Goal: Information Seeking & Learning: Learn about a topic

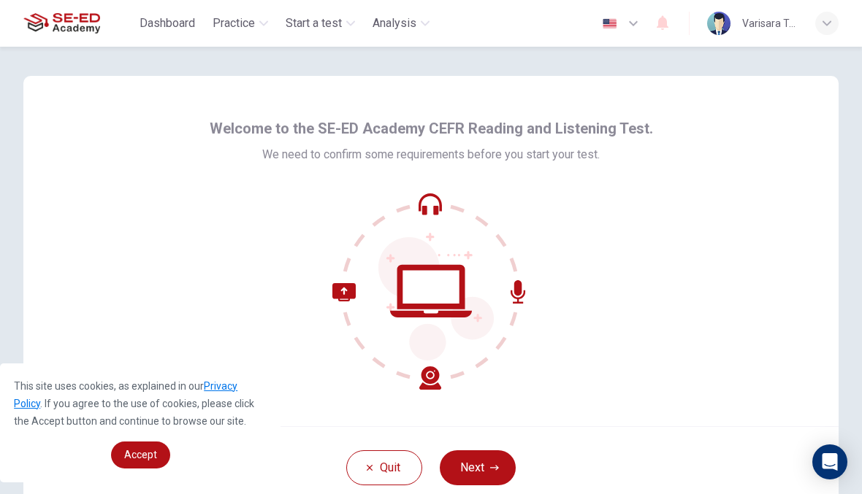
click at [466, 467] on button "Next" at bounding box center [478, 468] width 76 height 35
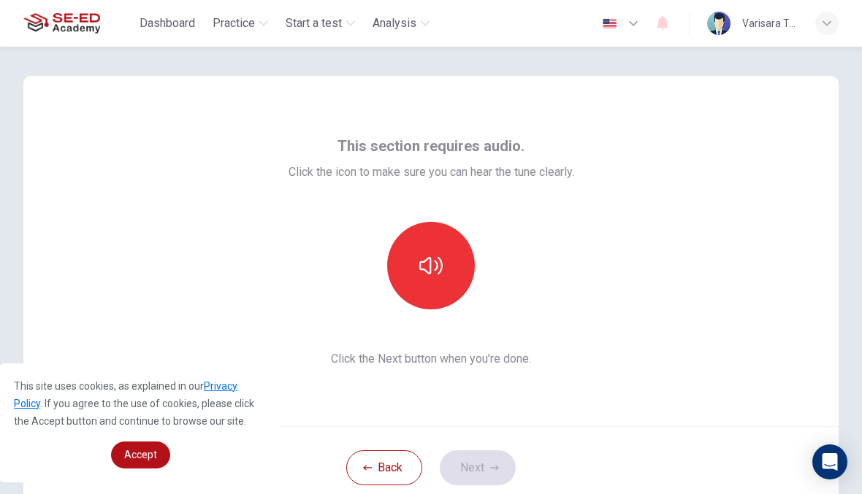
click at [114, 193] on div "This section requires audio. Click the icon to make sure you can hear the tune …" at bounding box center [430, 251] width 815 height 351
click at [426, 273] on icon "button" at bounding box center [430, 265] width 23 height 23
click at [502, 459] on button "Next" at bounding box center [478, 468] width 76 height 35
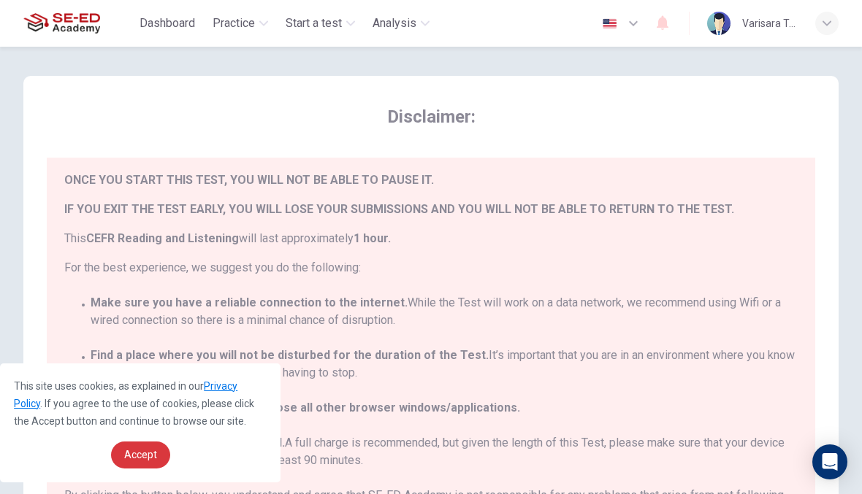
click at [137, 448] on link "Accept" at bounding box center [140, 455] width 59 height 27
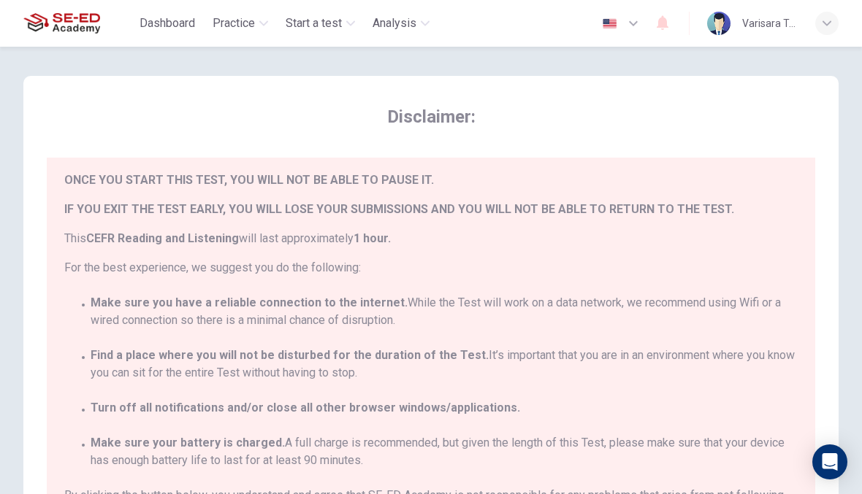
scroll to position [33, 0]
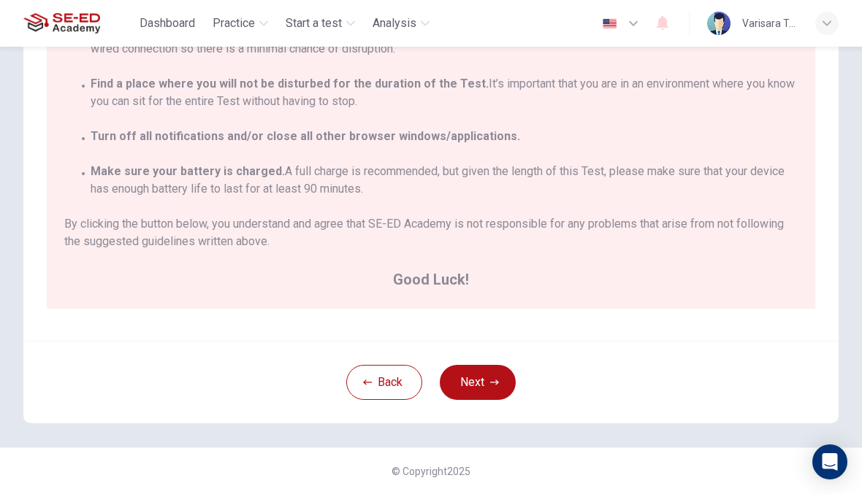
click at [467, 387] on button "Next" at bounding box center [478, 382] width 76 height 35
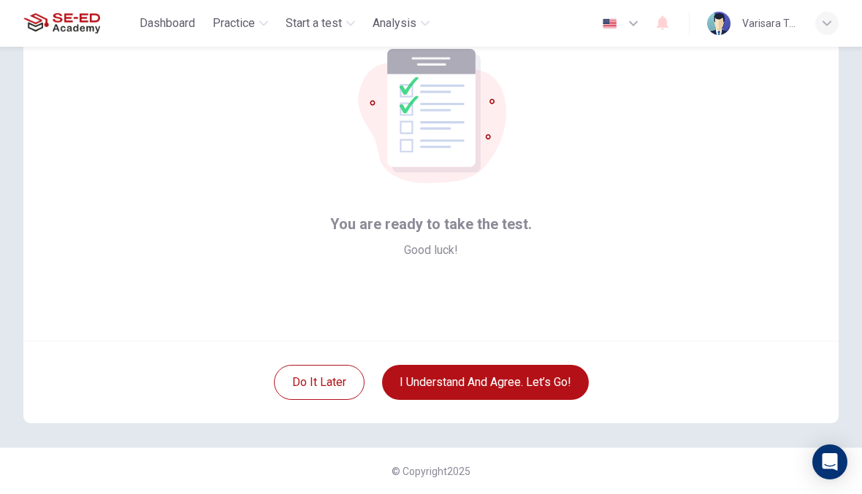
scroll to position [85, 0]
click at [443, 397] on button "I understand and agree. Let’s go!" at bounding box center [485, 382] width 207 height 35
click at [446, 394] on button "I understand and agree. Let’s go!" at bounding box center [485, 382] width 207 height 35
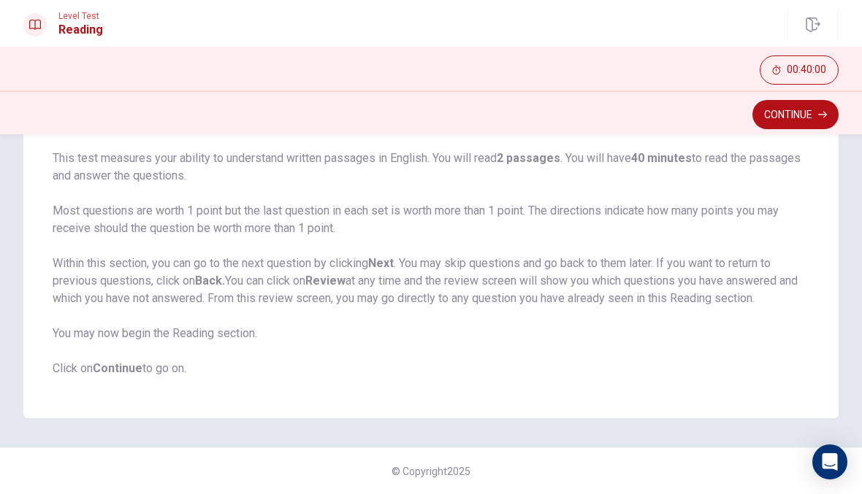
scroll to position [107, 0]
click at [779, 113] on button "Continue" at bounding box center [795, 114] width 86 height 29
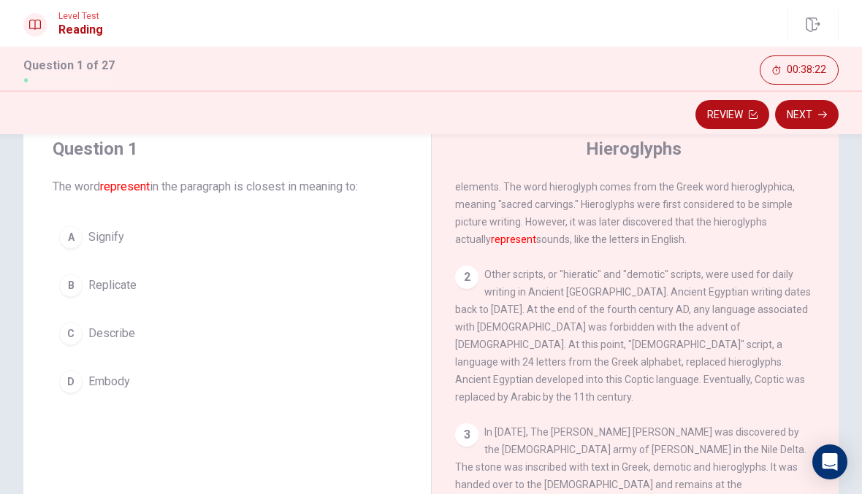
scroll to position [61, 0]
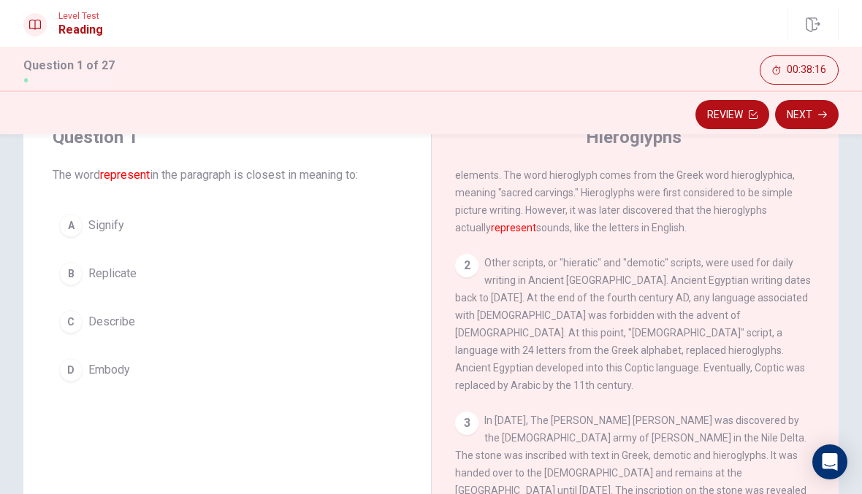
click at [61, 237] on button "A Signify" at bounding box center [227, 225] width 349 height 37
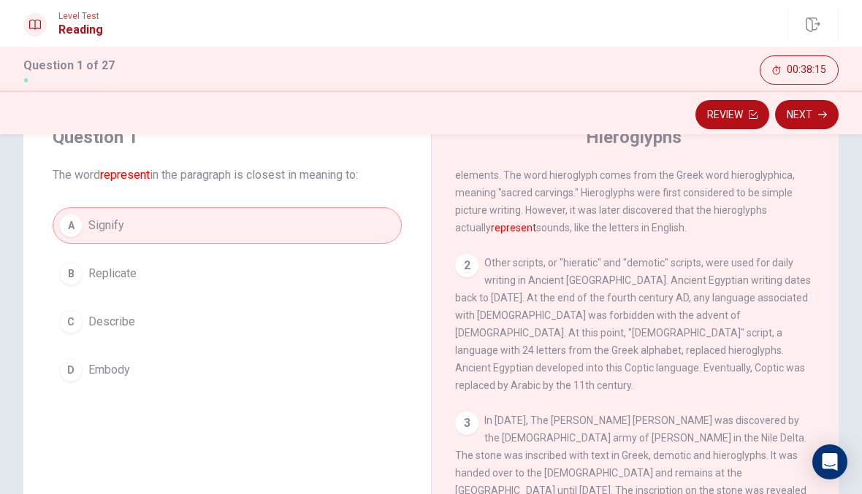
click at [809, 122] on button "Next" at bounding box center [807, 114] width 64 height 29
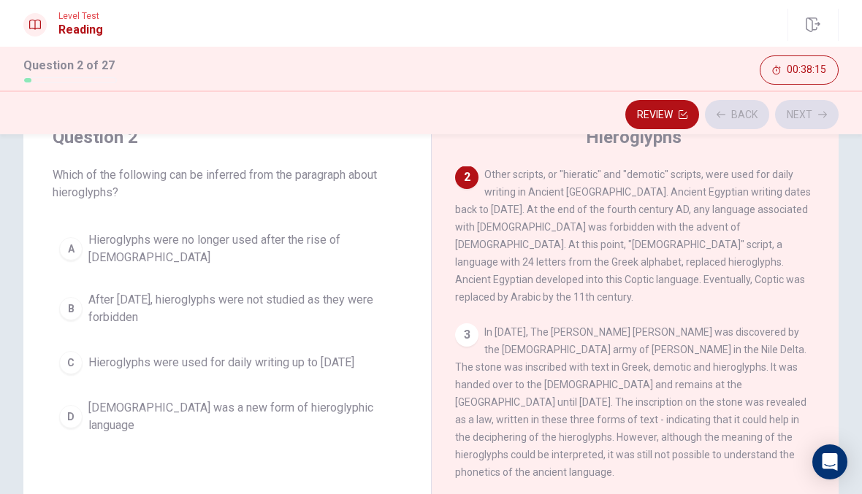
scroll to position [127, 0]
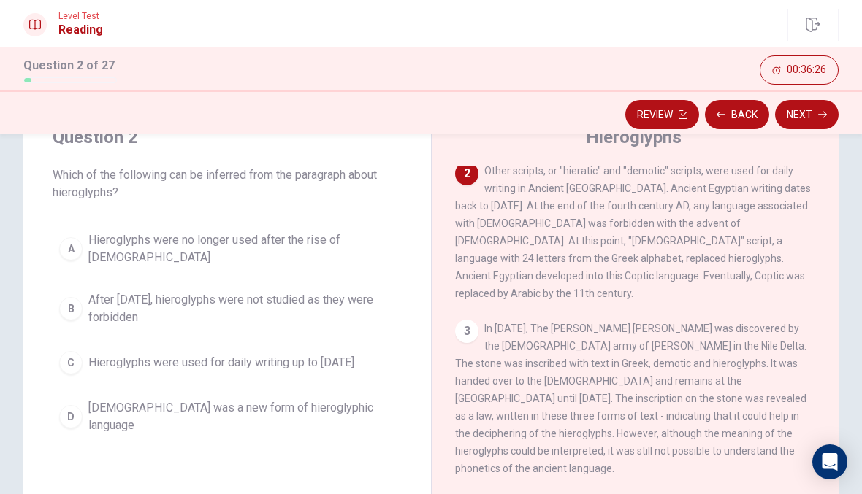
click at [814, 81] on button "00:36:26" at bounding box center [799, 70] width 79 height 29
click at [829, 74] on icon "button" at bounding box center [824, 70] width 12 height 12
click at [116, 410] on span "[DEMOGRAPHIC_DATA] was a new form of hieroglyphic language" at bounding box center [241, 416] width 307 height 35
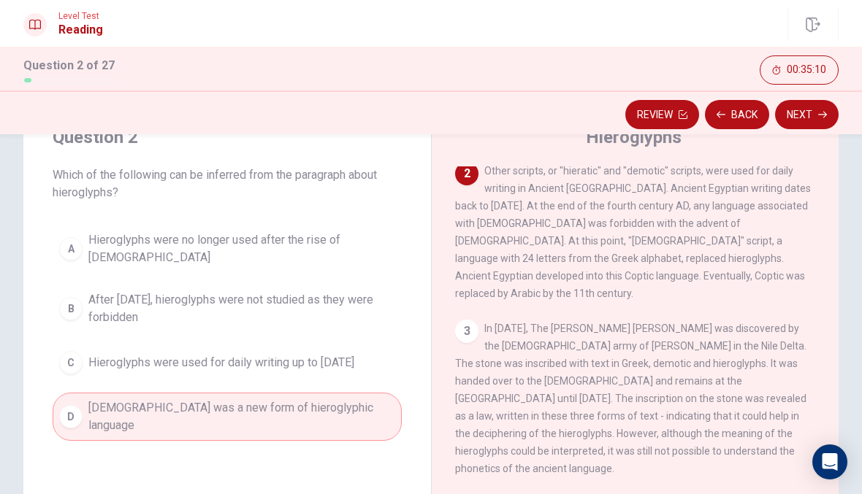
click at [806, 112] on button "Next" at bounding box center [807, 114] width 64 height 29
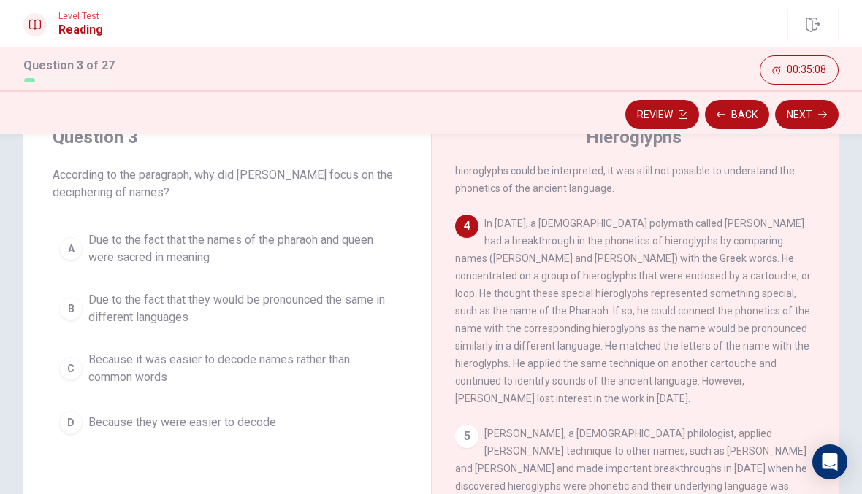
scroll to position [408, 0]
click at [145, 416] on span "Because they were easier to decode" at bounding box center [182, 423] width 188 height 18
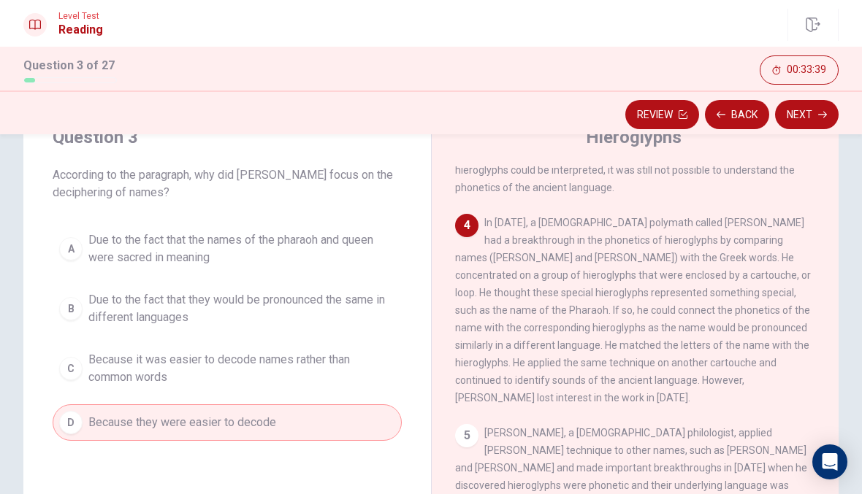
click at [79, 248] on div "A" at bounding box center [70, 248] width 23 height 23
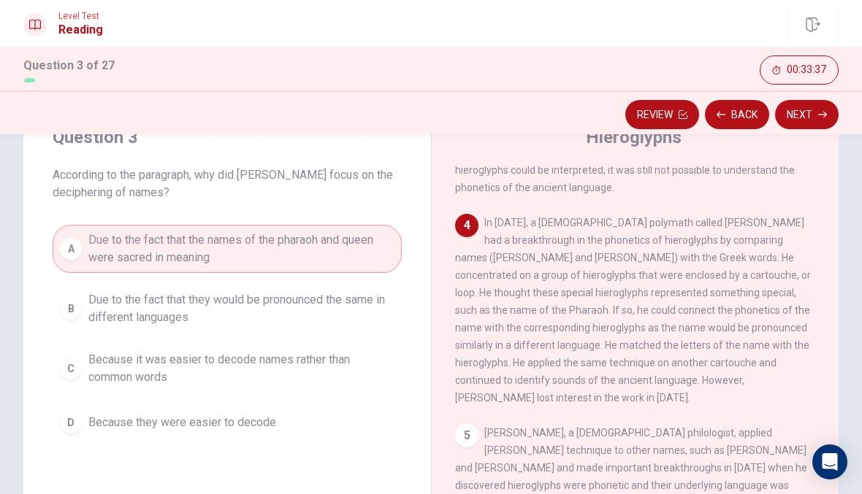
click at [827, 117] on button "Next" at bounding box center [807, 114] width 64 height 29
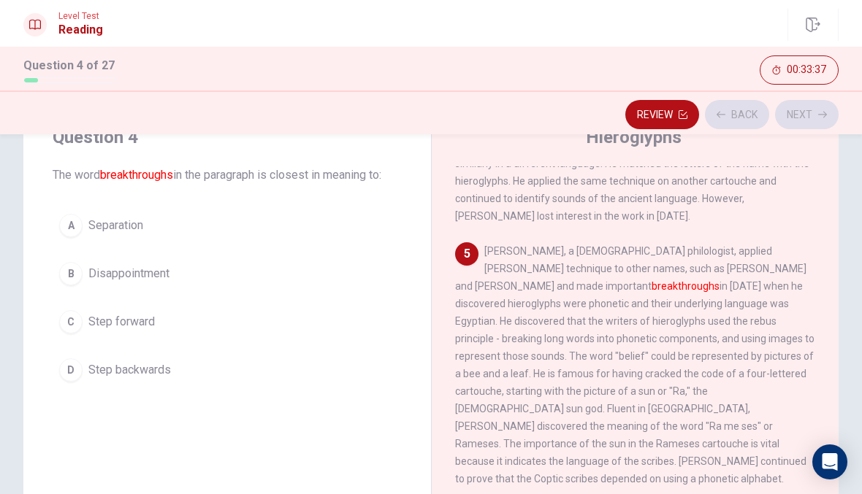
scroll to position [600, 0]
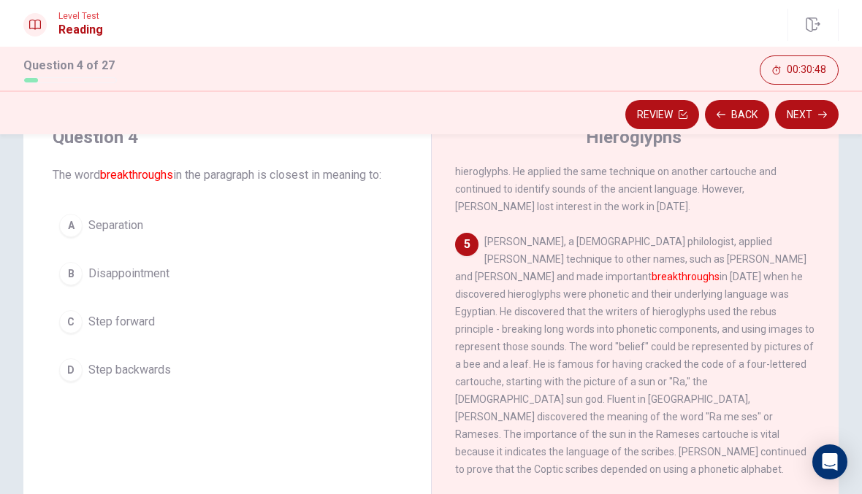
click at [232, 233] on button "A Separation" at bounding box center [227, 225] width 349 height 37
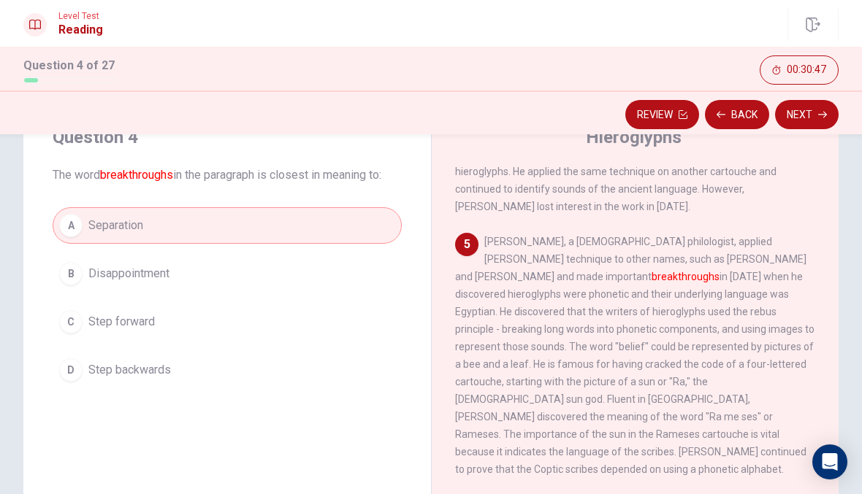
click at [804, 115] on button "Next" at bounding box center [807, 114] width 64 height 29
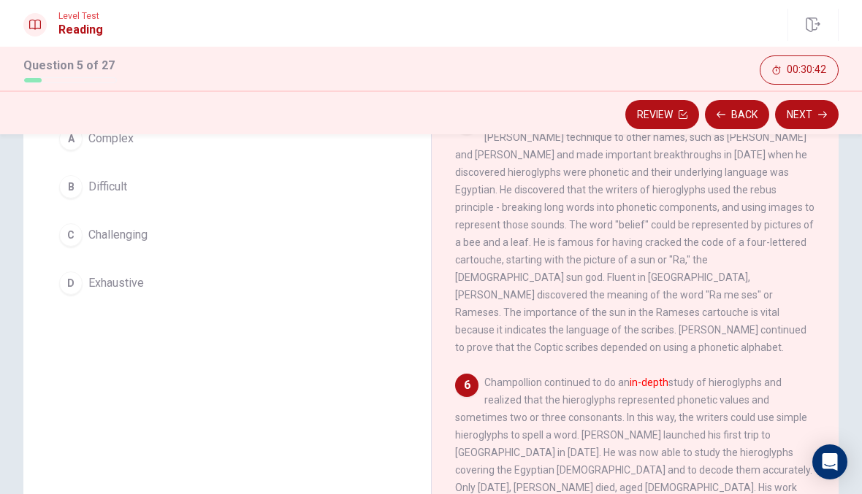
scroll to position [168, 0]
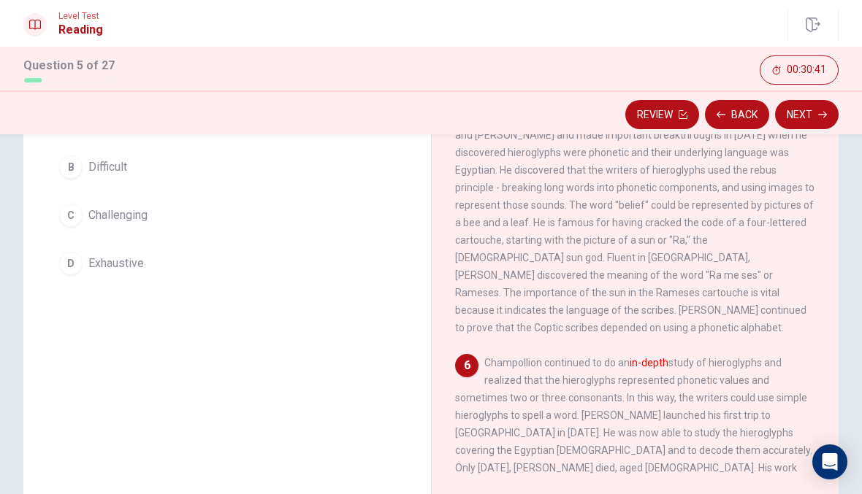
click at [732, 282] on div "5 [PERSON_NAME], a [DEMOGRAPHIC_DATA] philologist, applied [PERSON_NAME] techni…" at bounding box center [635, 213] width 361 height 245
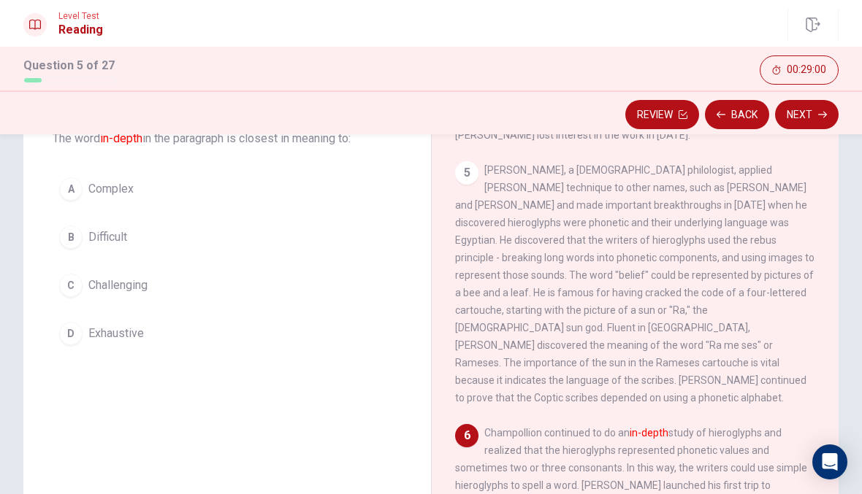
scroll to position [99, 0]
click at [63, 333] on div "D" at bounding box center [70, 332] width 23 height 23
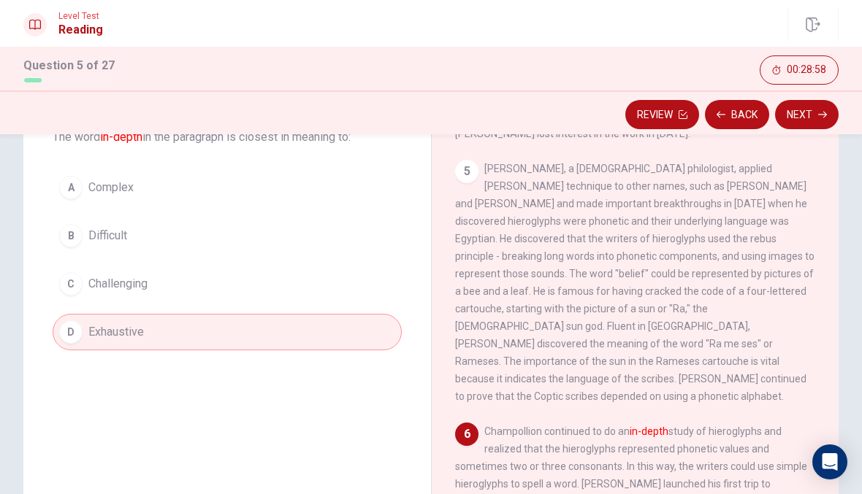
click at [90, 283] on span "Challenging" at bounding box center [117, 284] width 59 height 18
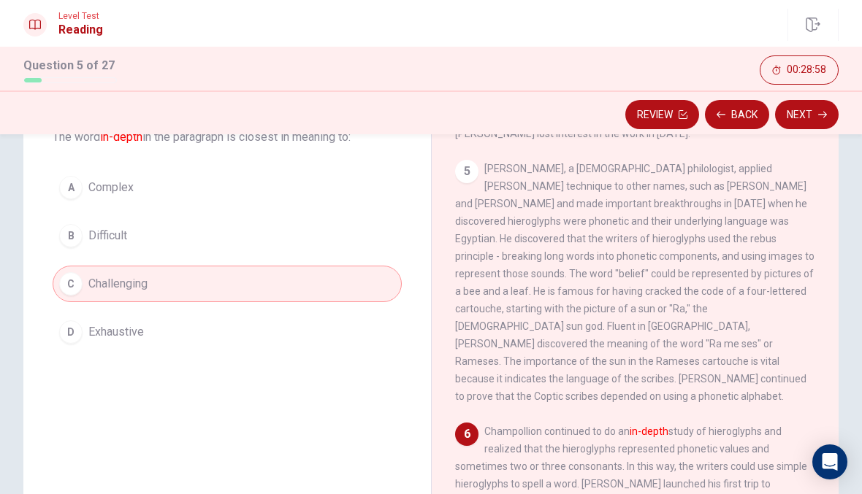
click at [76, 192] on div "A" at bounding box center [70, 187] width 23 height 23
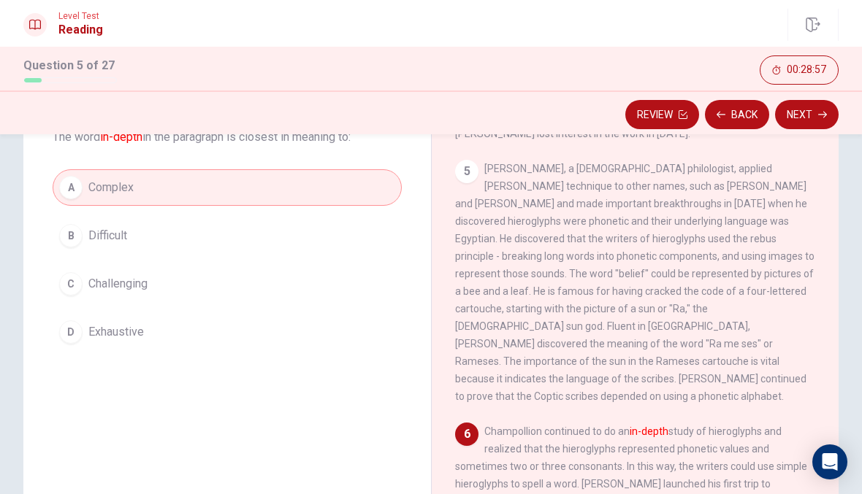
click at [810, 121] on button "Next" at bounding box center [807, 114] width 64 height 29
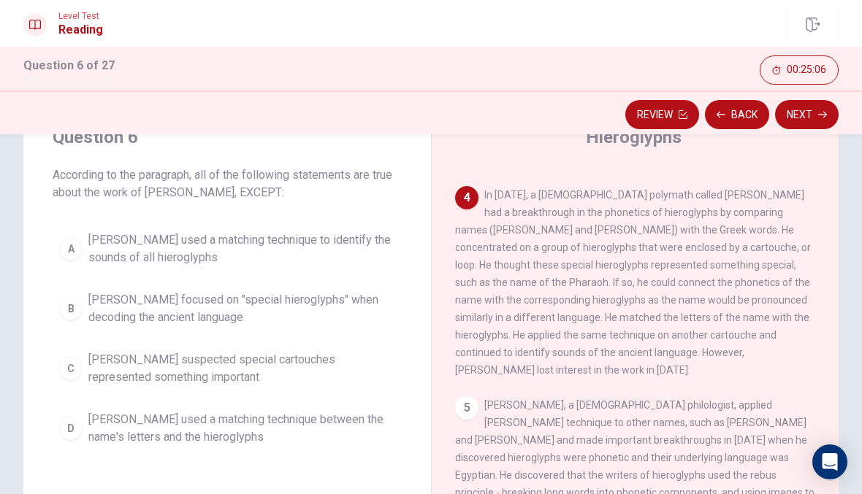
scroll to position [69, 0]
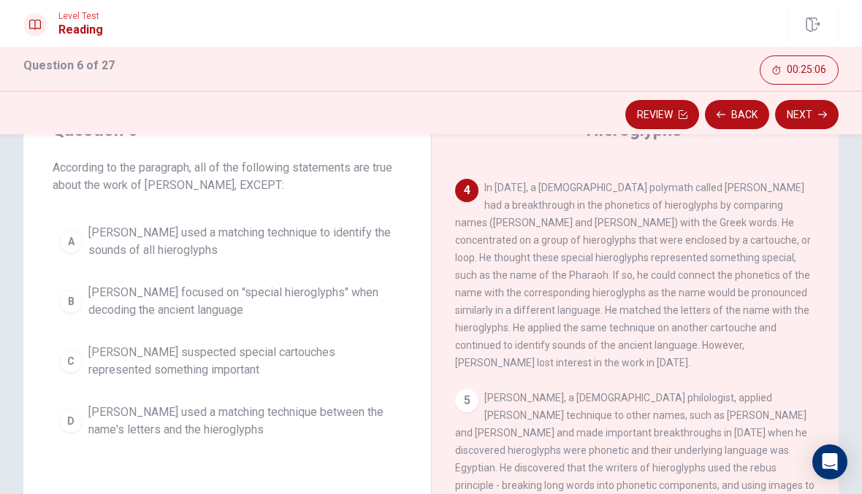
click at [70, 313] on button "B [PERSON_NAME] focused on "special hieroglyphs" when decoding the ancient lang…" at bounding box center [227, 302] width 349 height 48
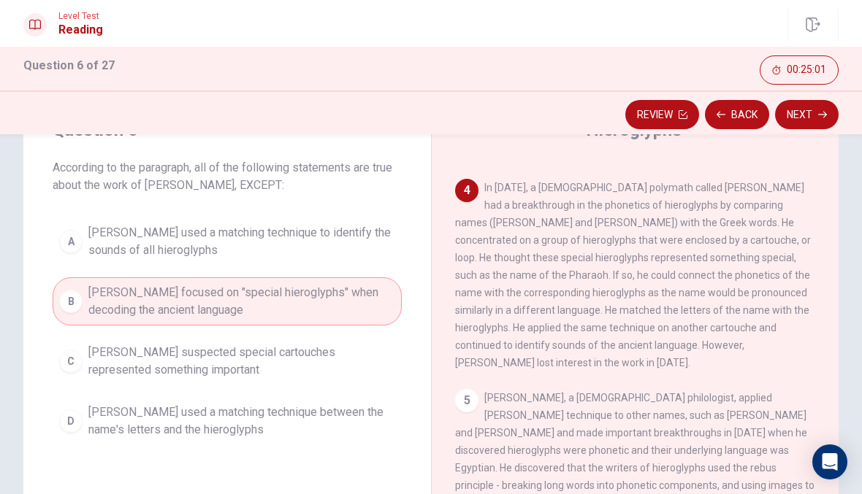
click at [814, 113] on button "Next" at bounding box center [807, 114] width 64 height 29
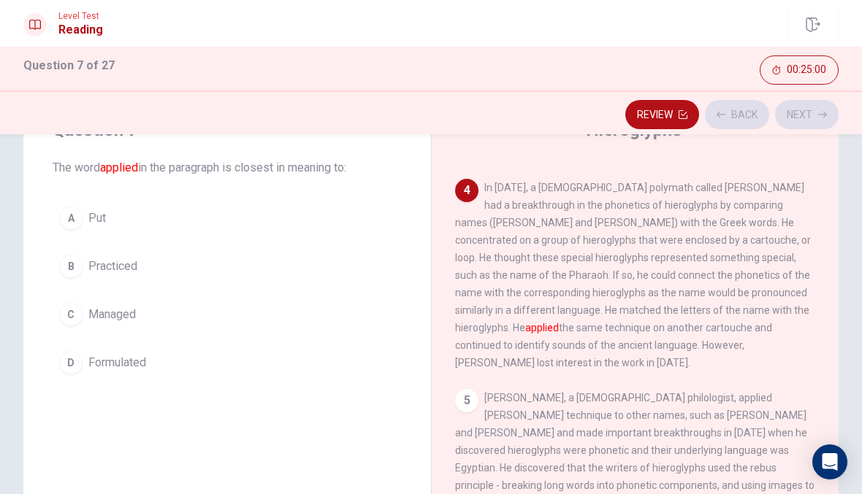
scroll to position [47, 0]
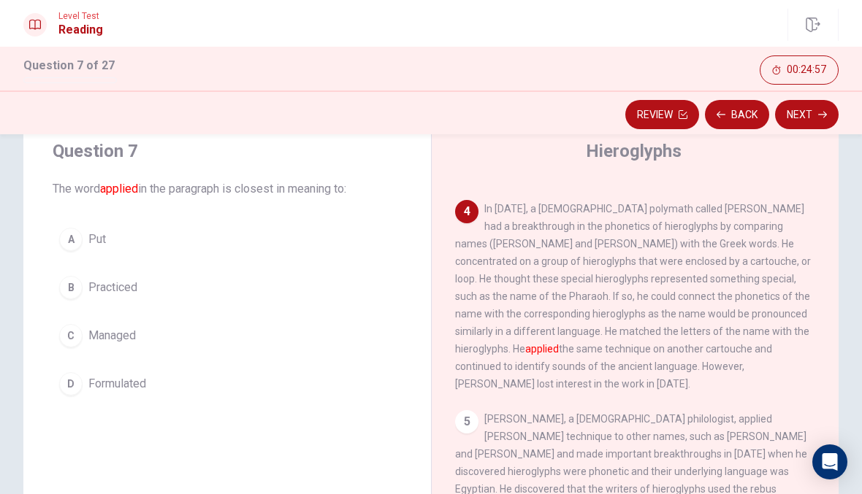
click at [56, 232] on button "A Put" at bounding box center [227, 239] width 349 height 37
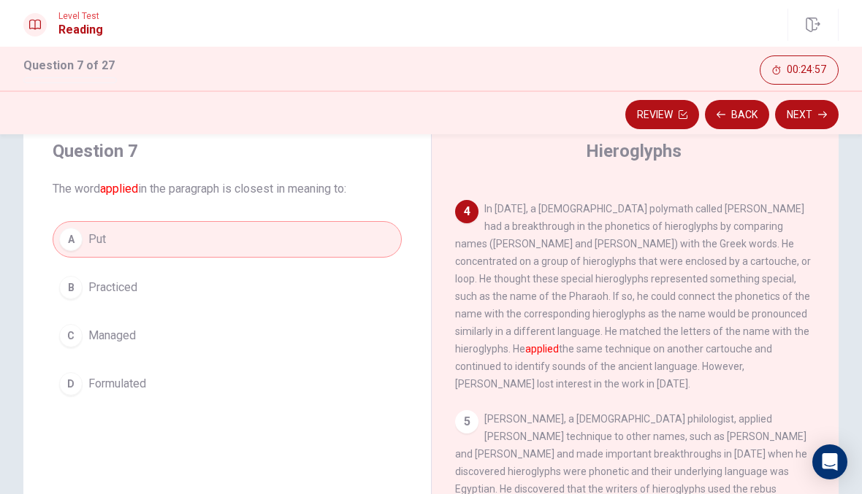
click at [815, 111] on button "Next" at bounding box center [807, 114] width 64 height 29
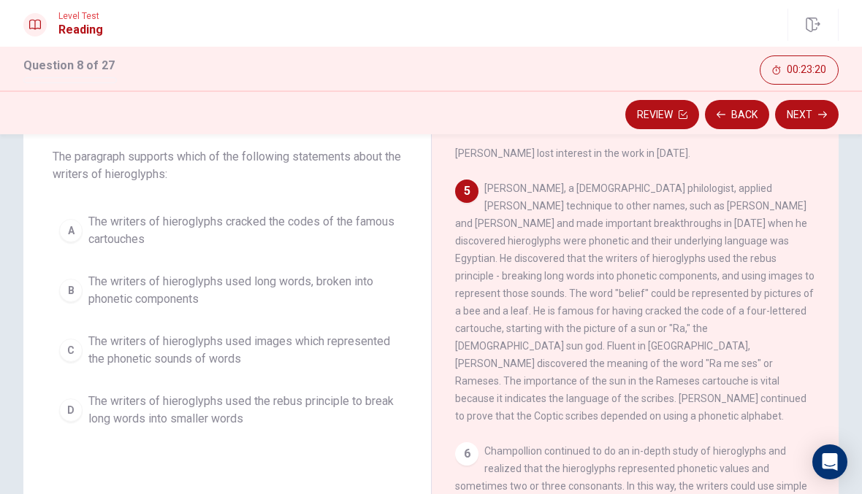
scroll to position [79, 0]
click at [199, 430] on button "D The writers of hieroglyphs used the rebus principle to break long words into …" at bounding box center [227, 411] width 349 height 48
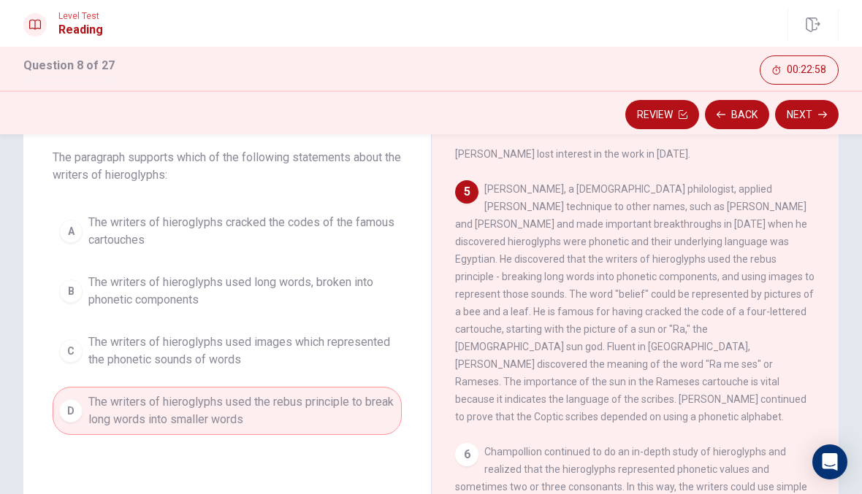
click at [798, 107] on button "Next" at bounding box center [807, 114] width 64 height 29
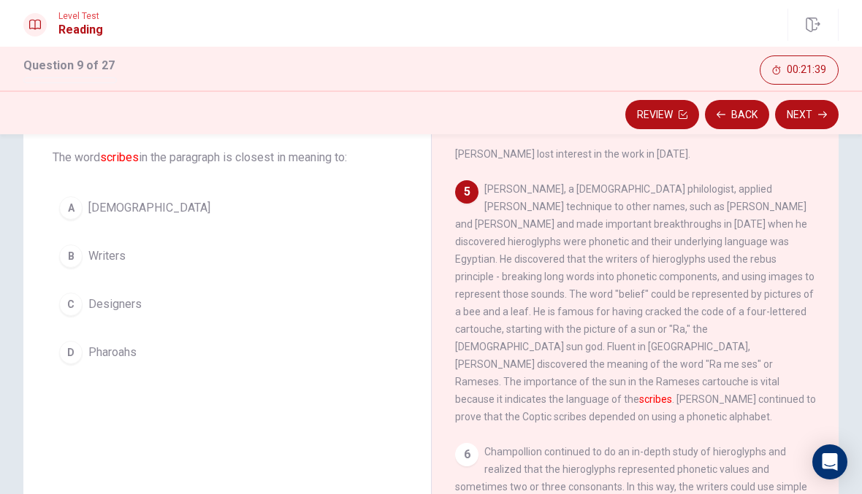
click at [75, 256] on div "B" at bounding box center [70, 256] width 23 height 23
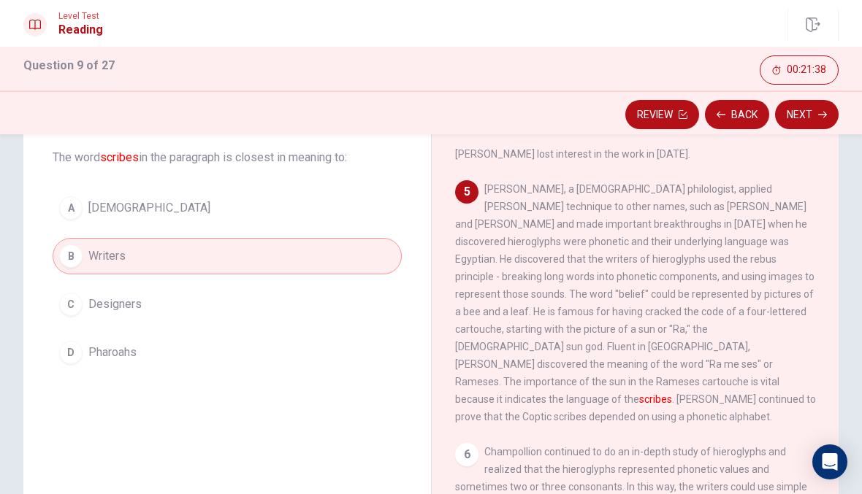
click at [806, 122] on button "Next" at bounding box center [807, 114] width 64 height 29
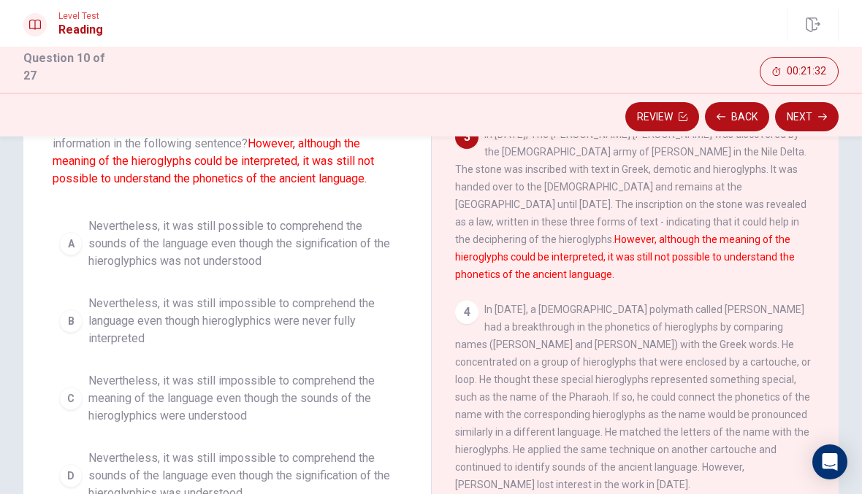
scroll to position [115, 0]
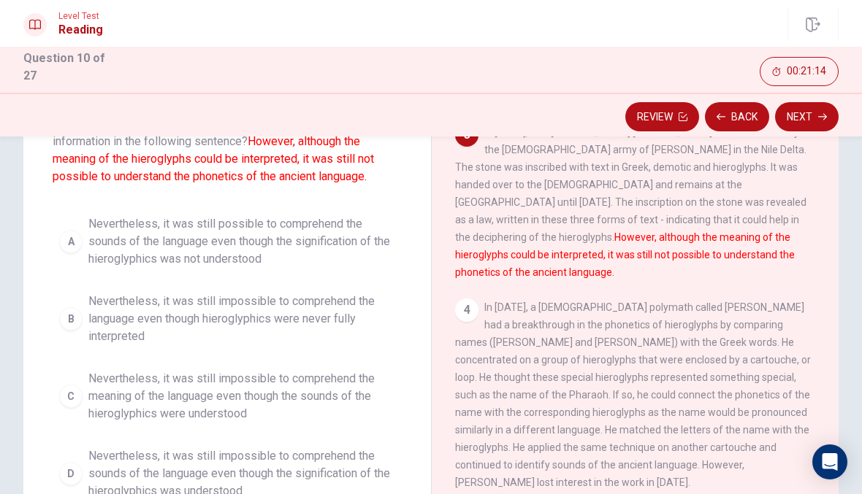
click at [246, 345] on button "B Nevertheless, it was still impossible to comprehend the language even though …" at bounding box center [227, 319] width 349 height 66
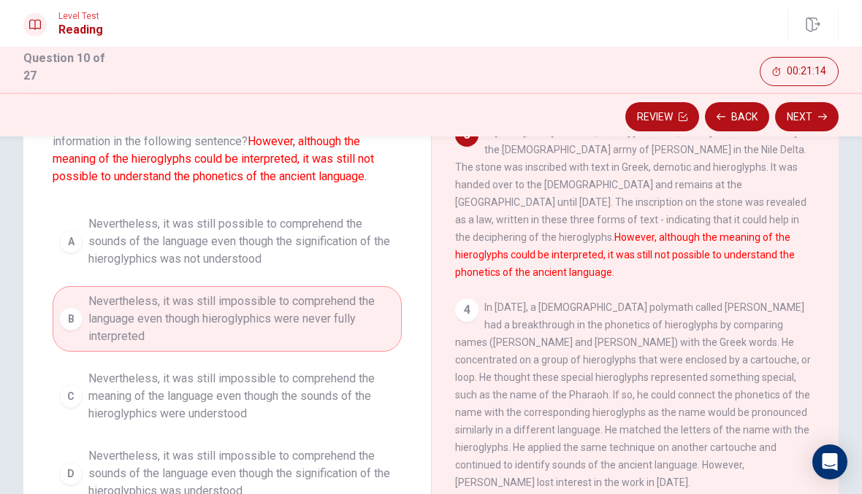
click at [819, 121] on button "Next" at bounding box center [807, 116] width 64 height 29
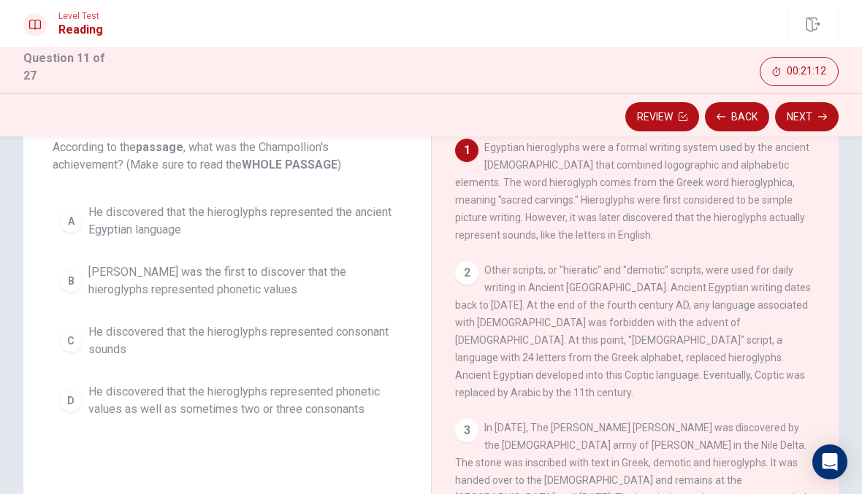
scroll to position [92, 0]
click at [137, 220] on span "He discovered that the hieroglyphs represented the ancient Egyptian language" at bounding box center [241, 220] width 307 height 35
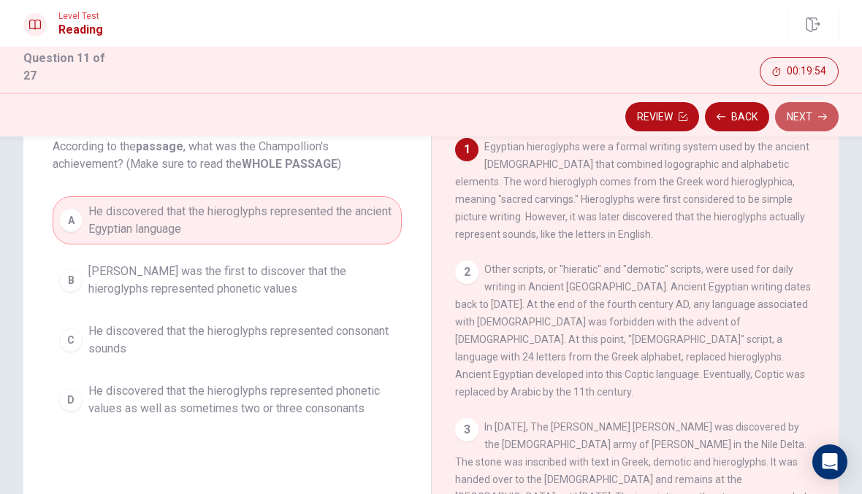
click at [817, 110] on button "Next" at bounding box center [807, 116] width 64 height 29
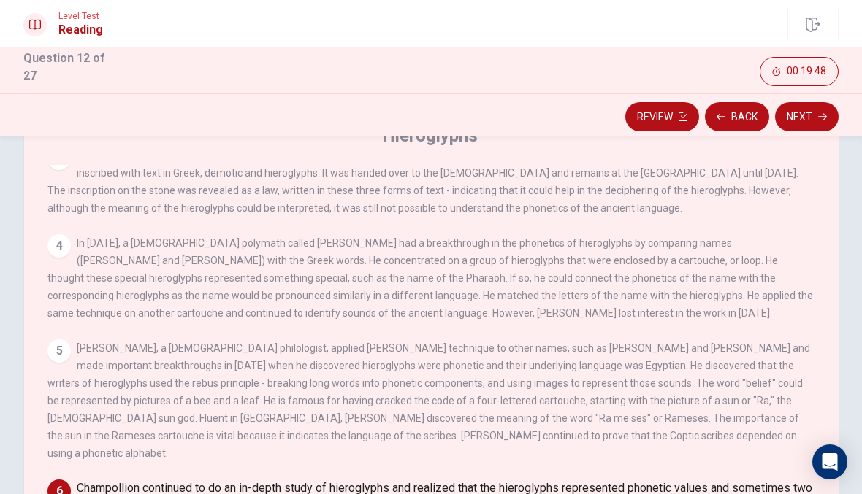
scroll to position [187, 0]
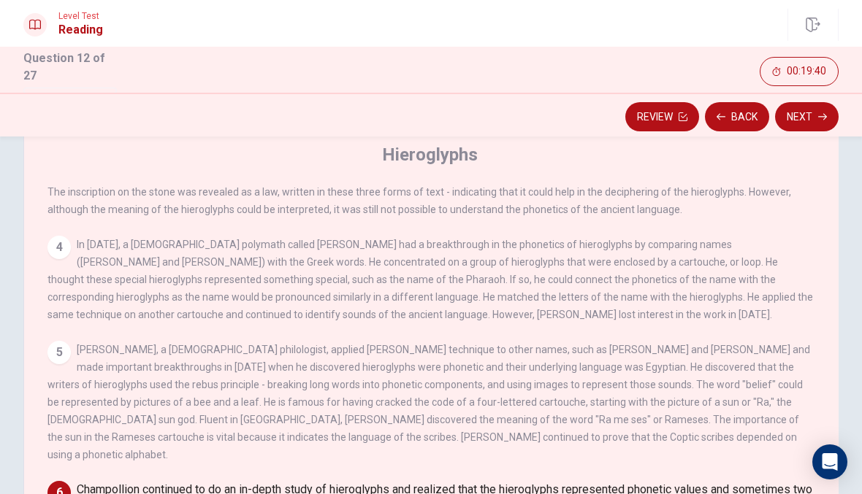
scroll to position [177, 0]
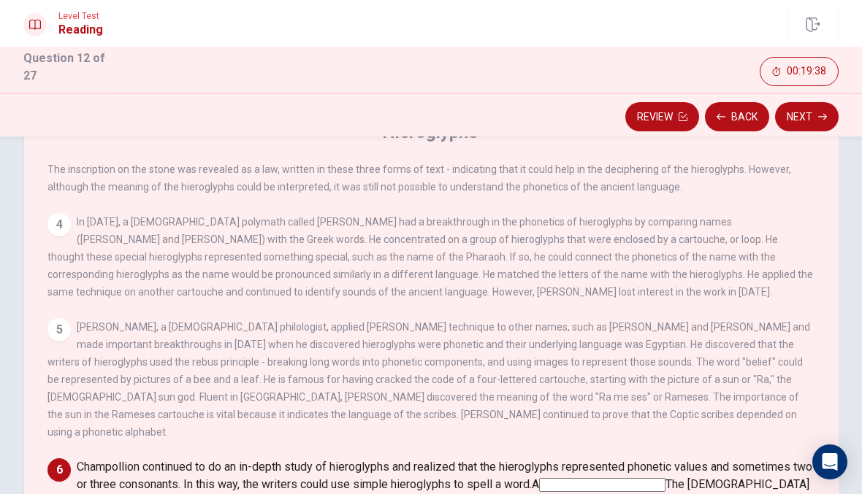
scroll to position [207, 0]
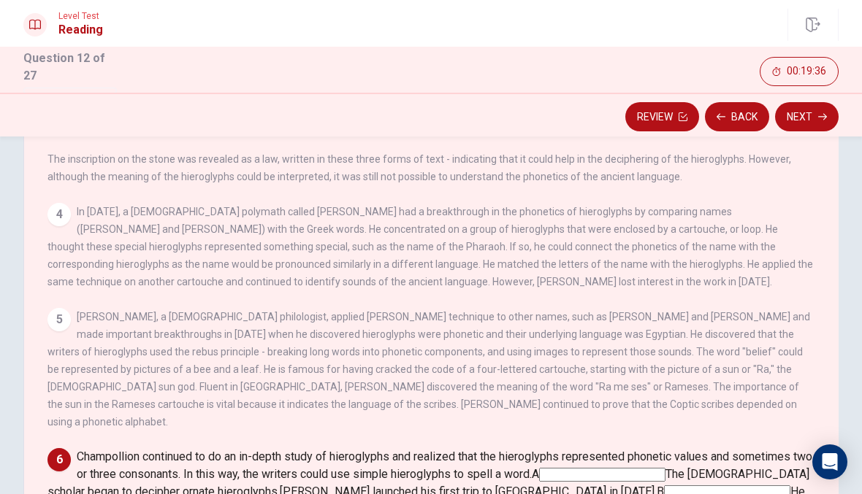
click at [790, 486] on input at bounding box center [727, 493] width 126 height 14
click at [824, 105] on button "Next" at bounding box center [807, 116] width 64 height 29
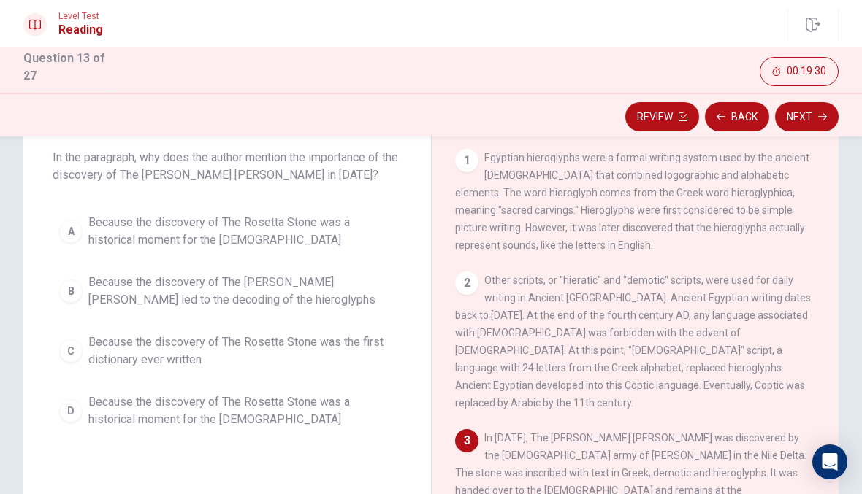
scroll to position [82, 0]
click at [102, 293] on span "Because the discovery of The [PERSON_NAME] [PERSON_NAME] led to the decoding of…" at bounding box center [241, 290] width 307 height 35
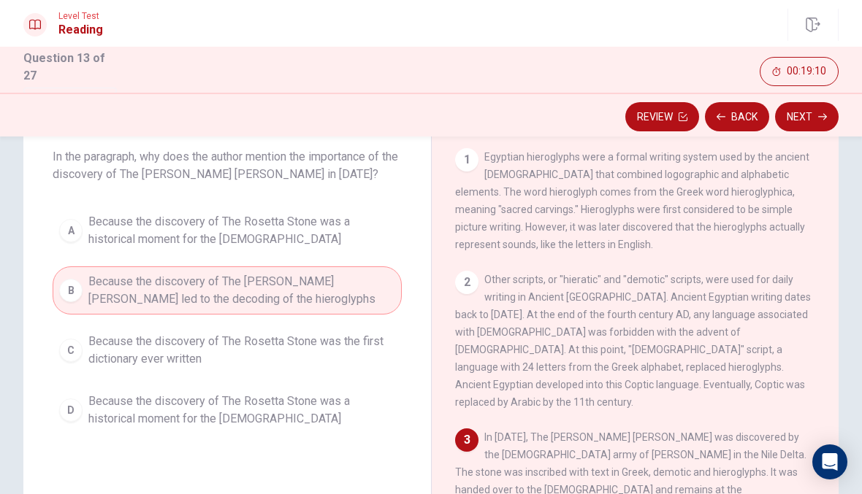
click at [818, 112] on icon "button" at bounding box center [822, 116] width 9 height 9
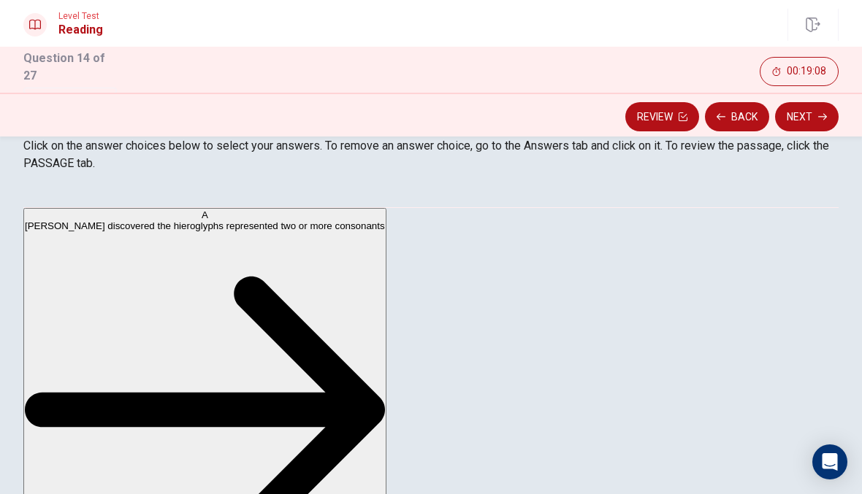
scroll to position [202, 0]
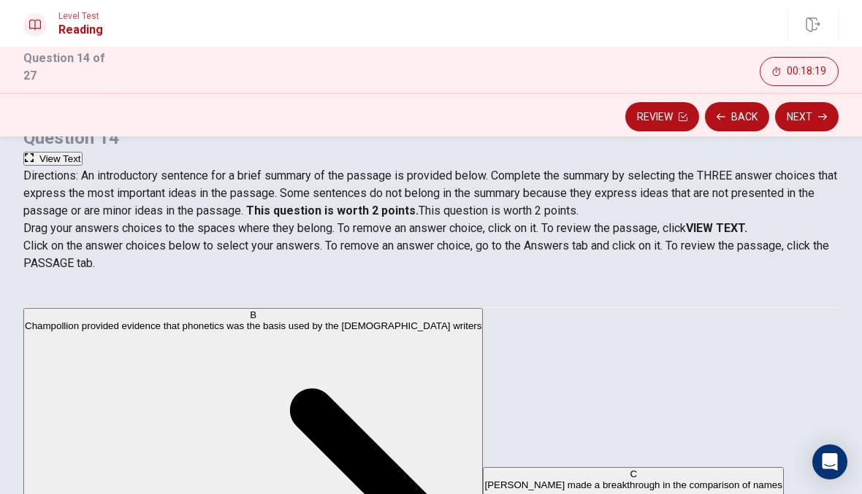
scroll to position [76, 0]
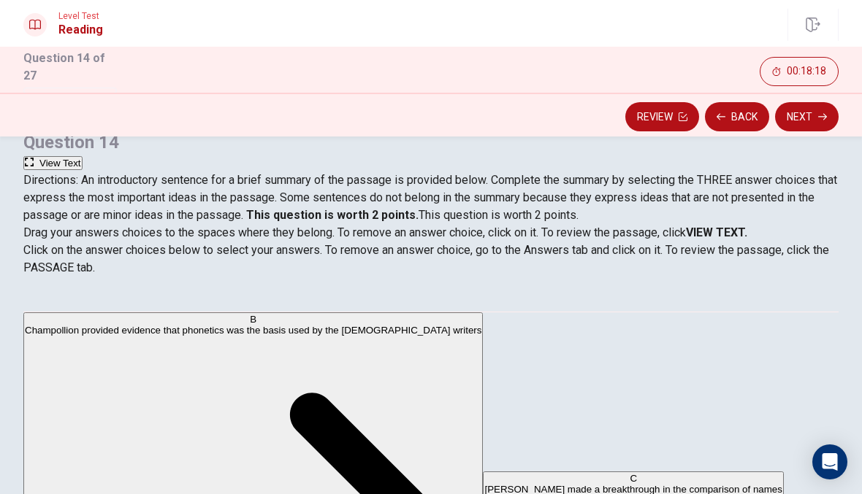
click at [715, 240] on strong "VIEW TEXT." at bounding box center [716, 233] width 61 height 14
click at [720, 240] on strong "VIEW TEXT." at bounding box center [716, 233] width 61 height 14
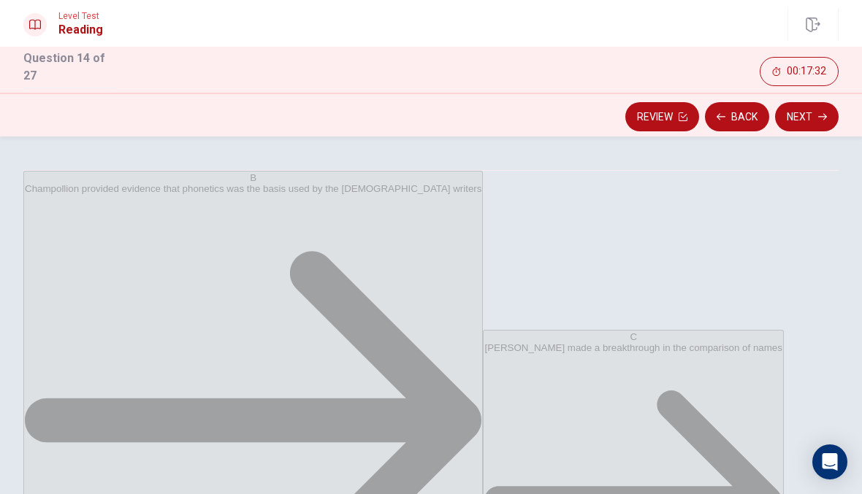
scroll to position [44, 0]
click at [806, 110] on button "Next" at bounding box center [807, 116] width 64 height 29
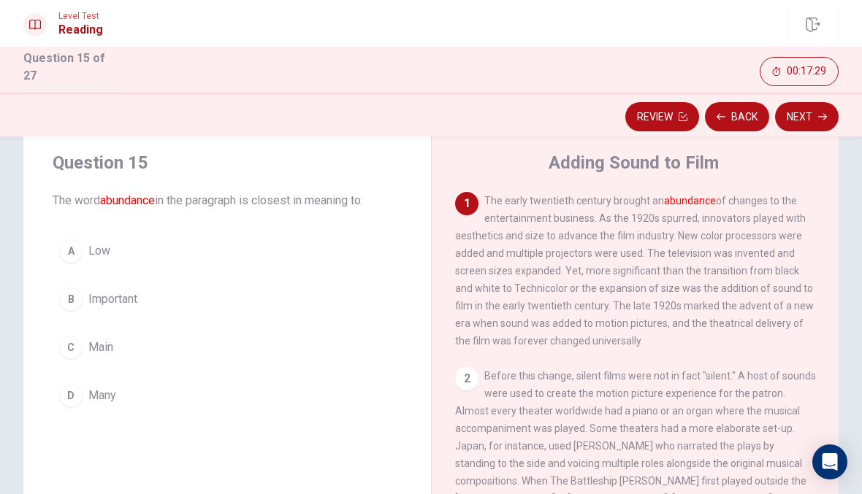
scroll to position [47, 0]
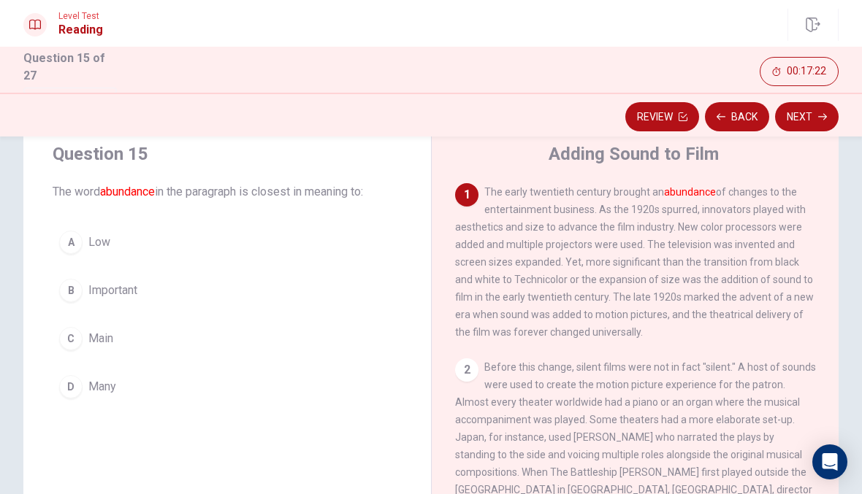
click at [74, 348] on button "C Main" at bounding box center [227, 339] width 349 height 37
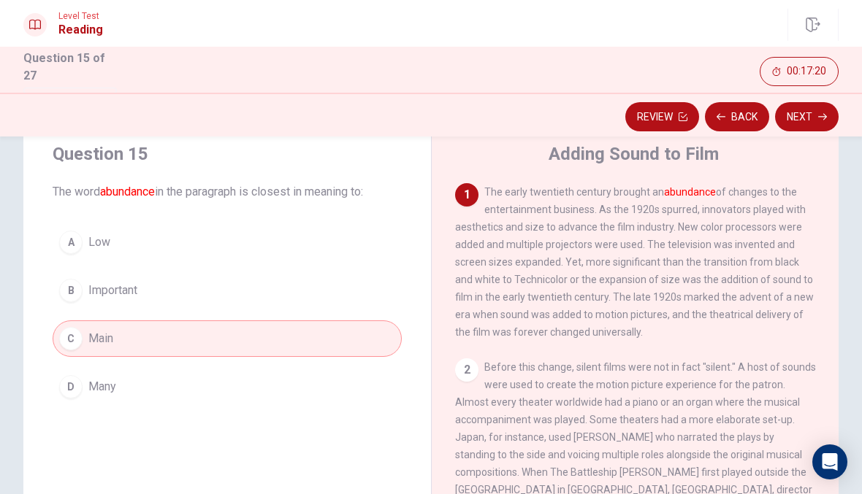
click at [102, 386] on span "Many" at bounding box center [102, 387] width 28 height 18
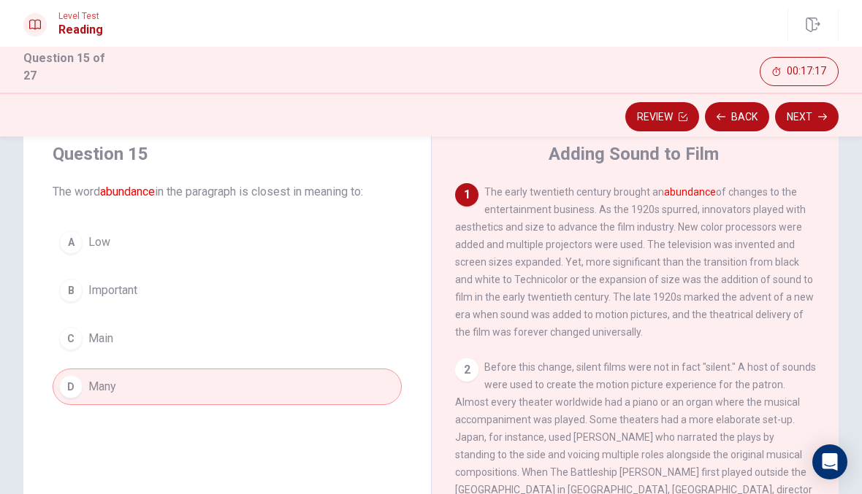
click at [811, 108] on button "Next" at bounding box center [807, 116] width 64 height 29
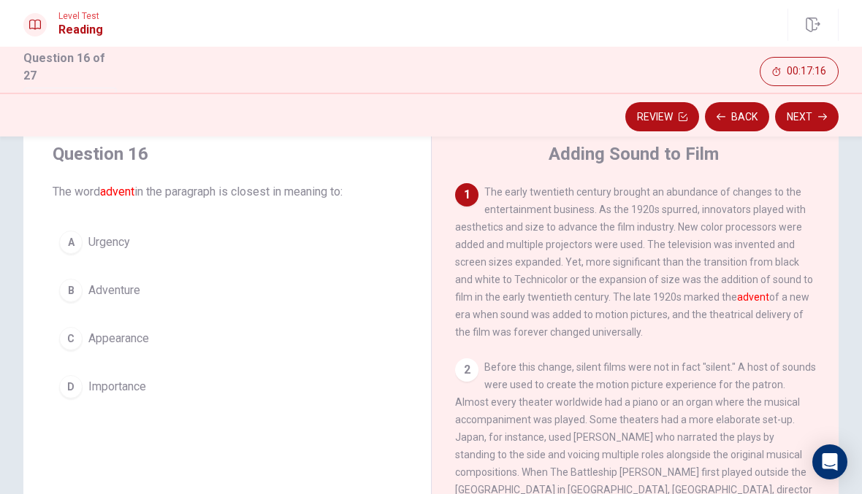
click at [718, 112] on icon "button" at bounding box center [720, 116] width 9 height 9
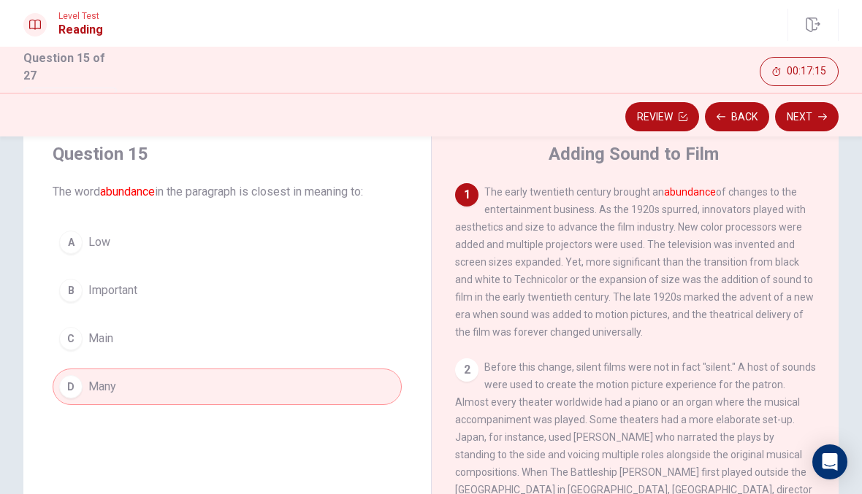
click at [109, 303] on button "B Important" at bounding box center [227, 290] width 349 height 37
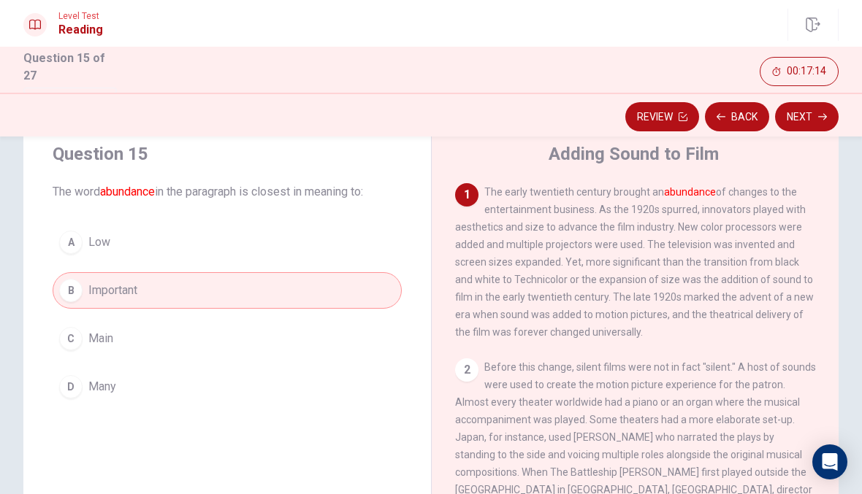
click at [803, 102] on button "Next" at bounding box center [807, 116] width 64 height 29
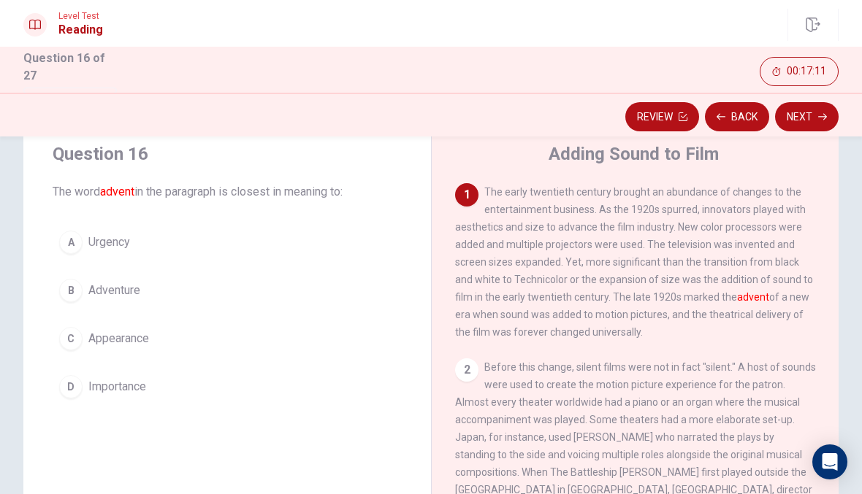
click at [69, 231] on div "A" at bounding box center [70, 242] width 23 height 23
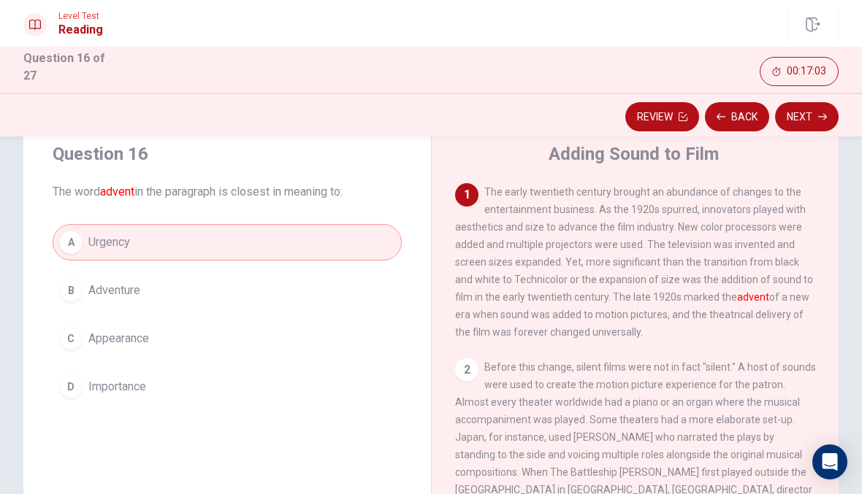
click at [185, 338] on button "C Appearance" at bounding box center [227, 339] width 349 height 37
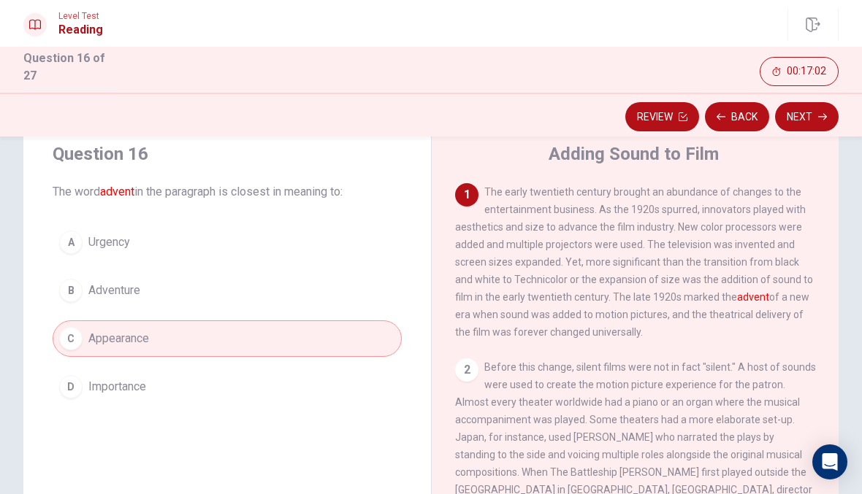
click at [801, 121] on button "Next" at bounding box center [807, 116] width 64 height 29
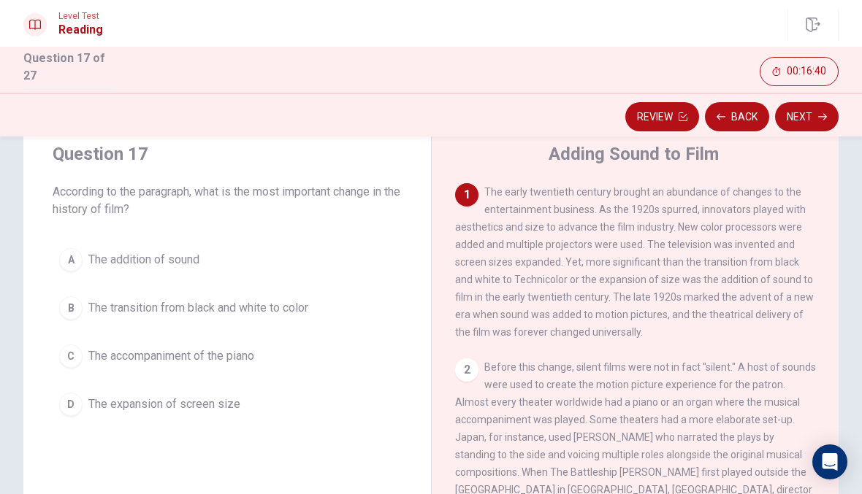
click at [80, 274] on button "A The addition of sound" at bounding box center [227, 260] width 349 height 37
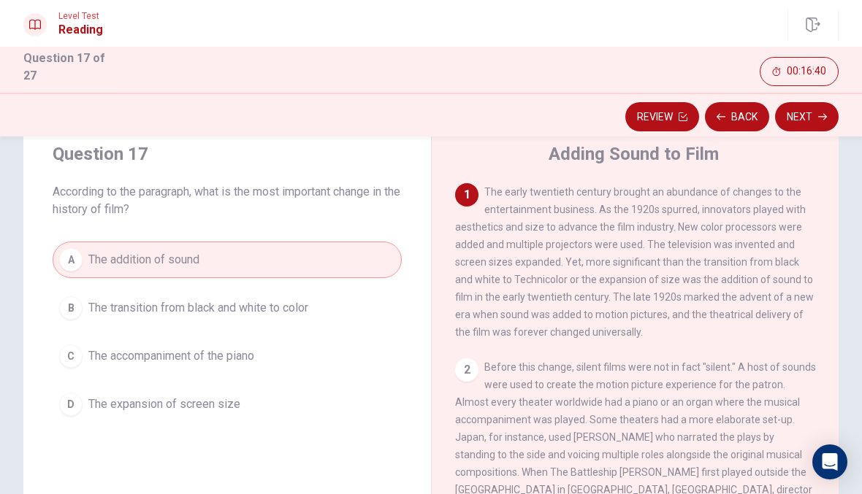
click at [190, 307] on span "The transition from black and white to color" at bounding box center [198, 308] width 220 height 18
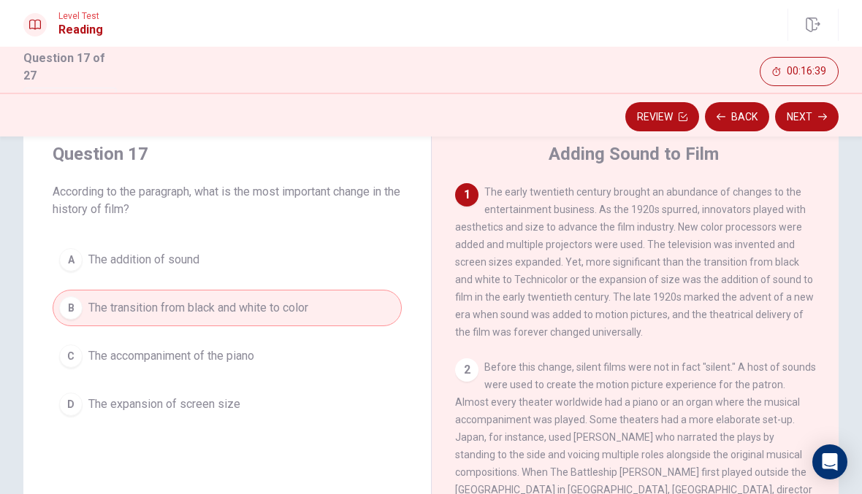
click at [807, 115] on button "Next" at bounding box center [807, 116] width 64 height 29
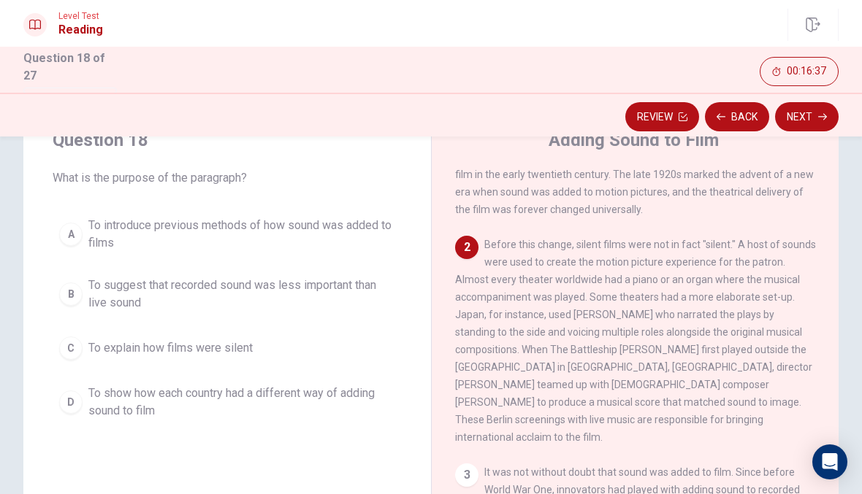
scroll to position [57, 0]
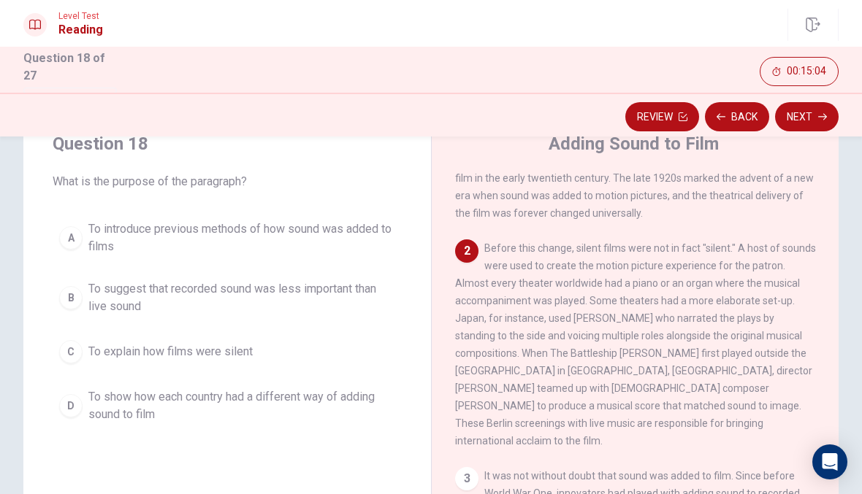
click at [132, 402] on span "To show how each country had a different way of adding sound to film" at bounding box center [241, 406] width 307 height 35
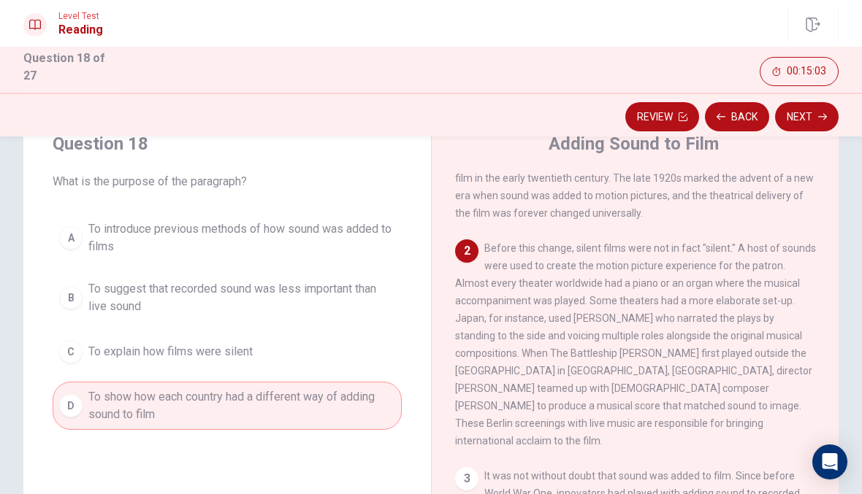
click at [818, 119] on button "Next" at bounding box center [807, 116] width 64 height 29
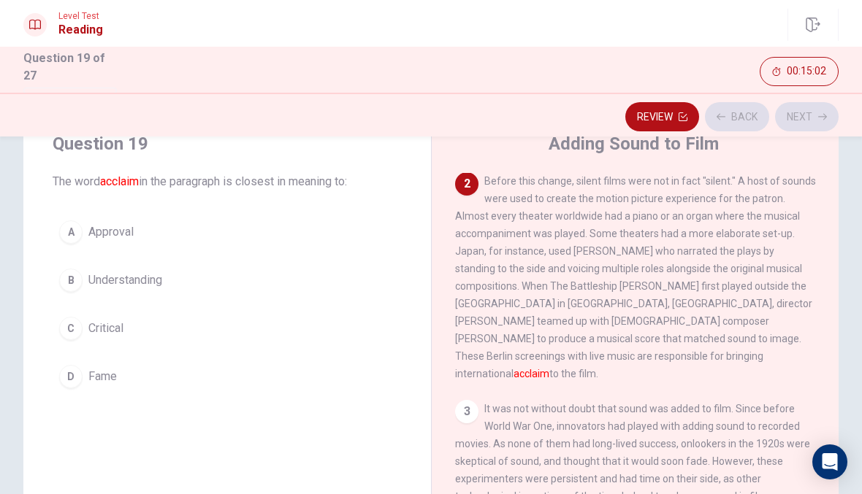
scroll to position [182, 0]
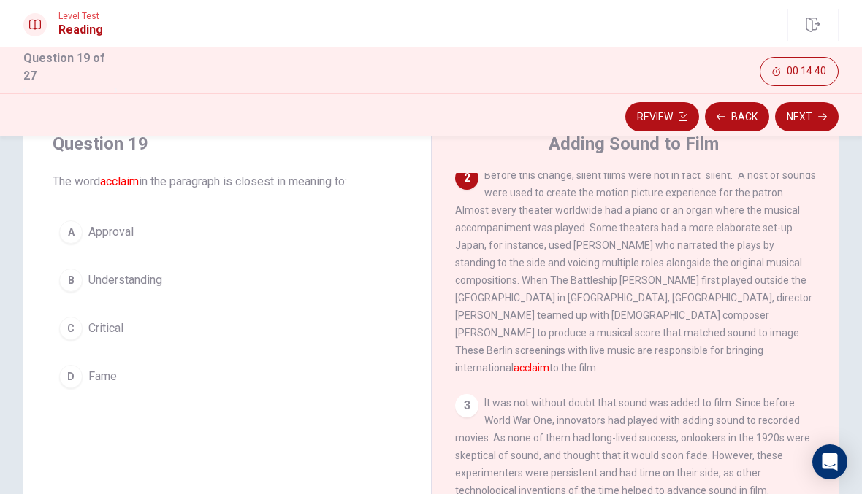
click at [107, 379] on span "Fame" at bounding box center [102, 377] width 28 height 18
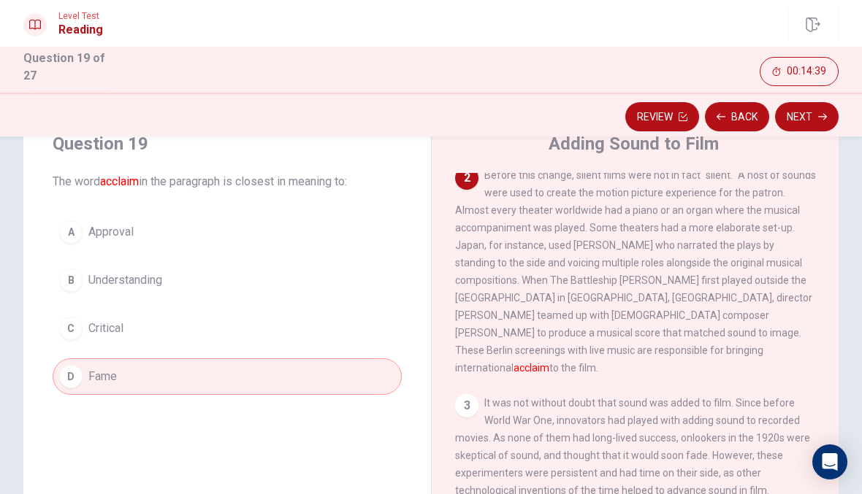
click at [820, 121] on button "Next" at bounding box center [807, 116] width 64 height 29
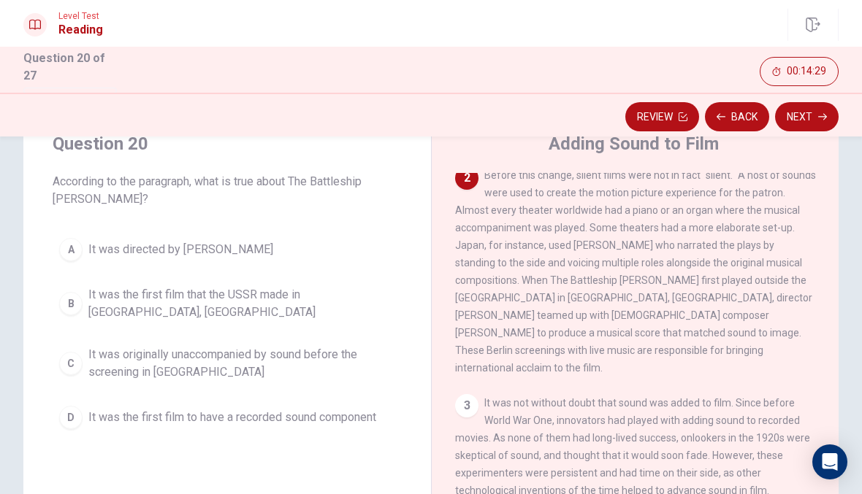
click at [104, 302] on span "It was the first film that the USSR made in [GEOGRAPHIC_DATA], [GEOGRAPHIC_DATA]" at bounding box center [241, 303] width 307 height 35
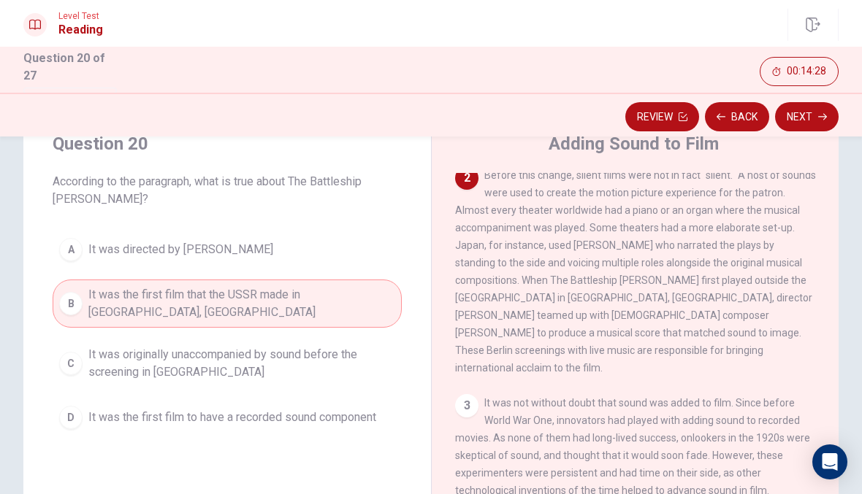
click at [806, 122] on button "Next" at bounding box center [807, 116] width 64 height 29
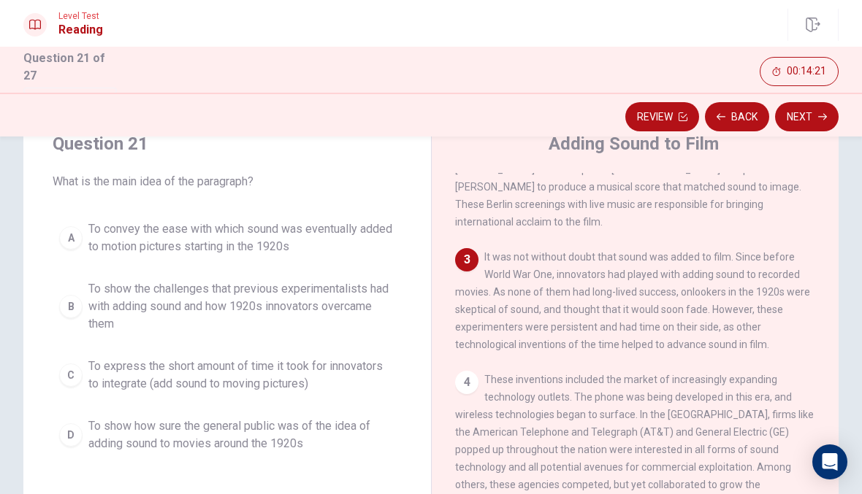
scroll to position [328, 0]
click at [99, 303] on span "To show the challenges that previous experimentalists had with adding sound and…" at bounding box center [241, 306] width 307 height 53
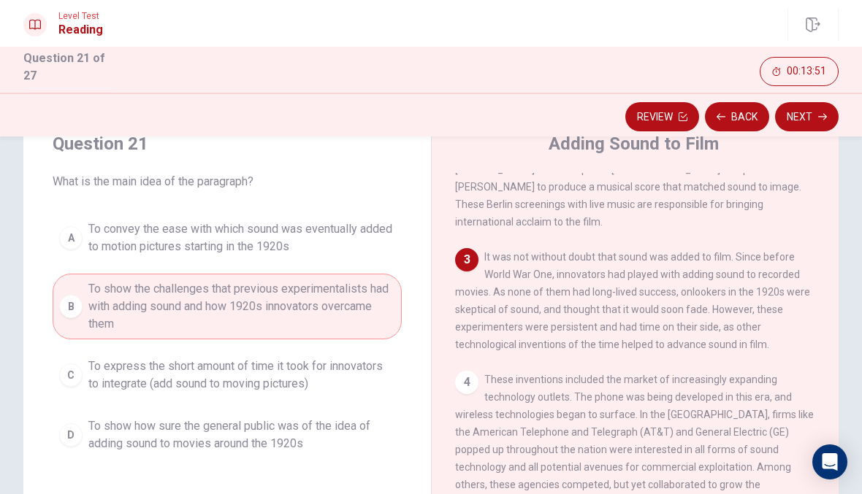
click at [129, 439] on span "To show how sure the general public was of the idea of adding sound to movies a…" at bounding box center [241, 435] width 307 height 35
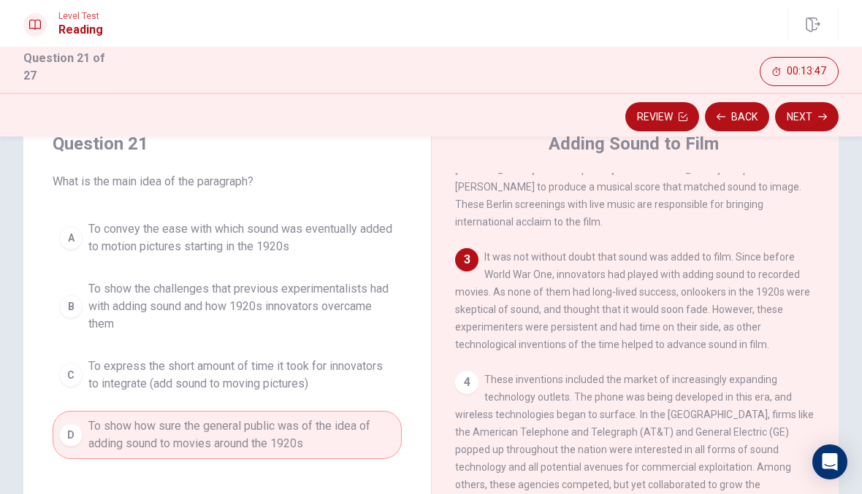
click at [805, 117] on button "Next" at bounding box center [807, 116] width 64 height 29
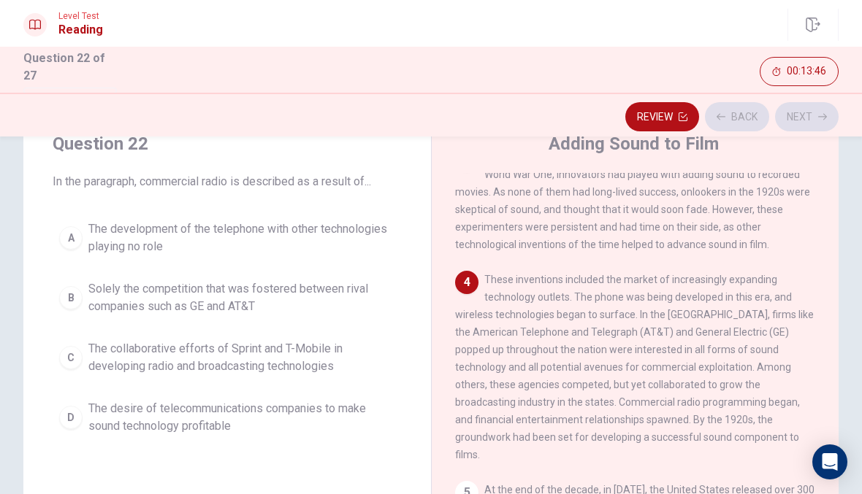
scroll to position [436, 0]
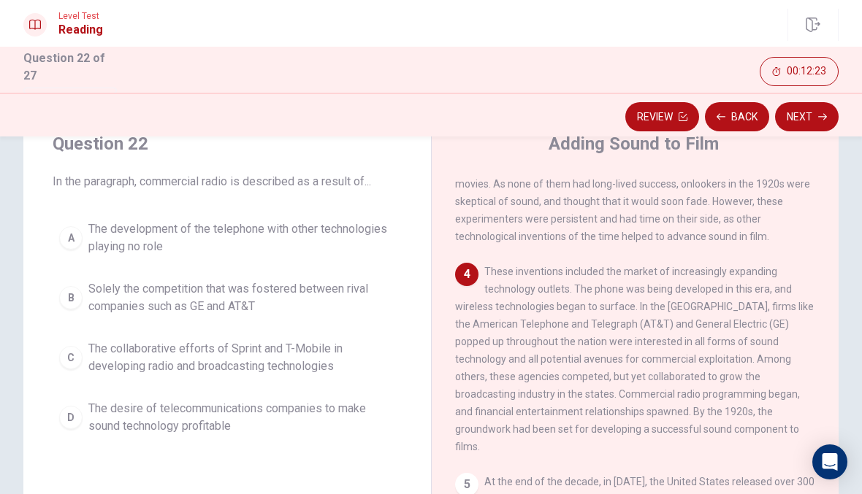
click at [72, 293] on div "B" at bounding box center [70, 297] width 23 height 23
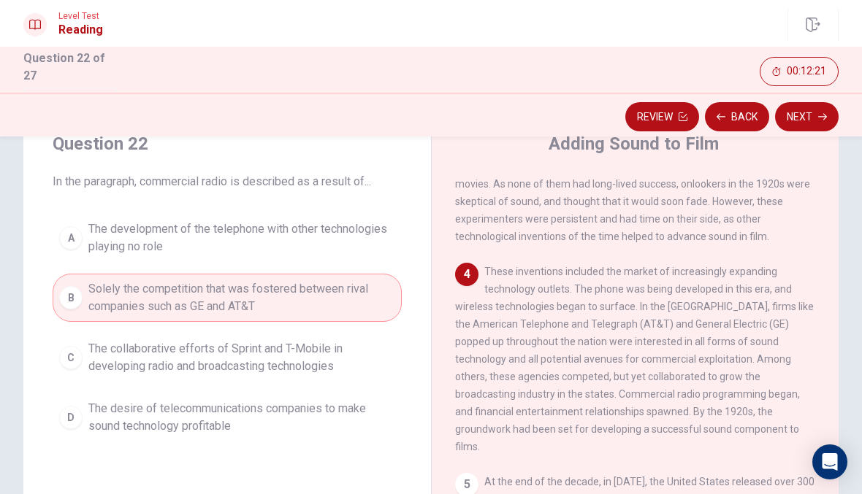
click at [809, 127] on button "Next" at bounding box center [807, 116] width 64 height 29
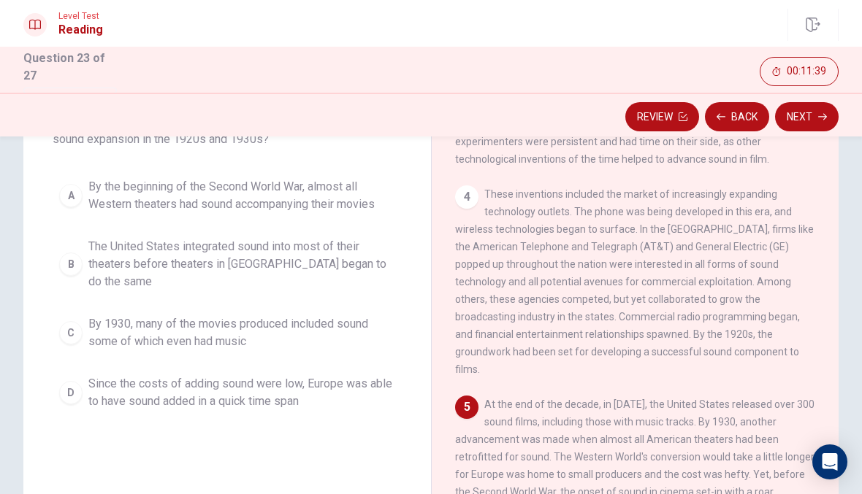
scroll to position [453, 0]
click at [344, 274] on button "B The United States integrated sound into most of their theaters before theater…" at bounding box center [227, 265] width 349 height 66
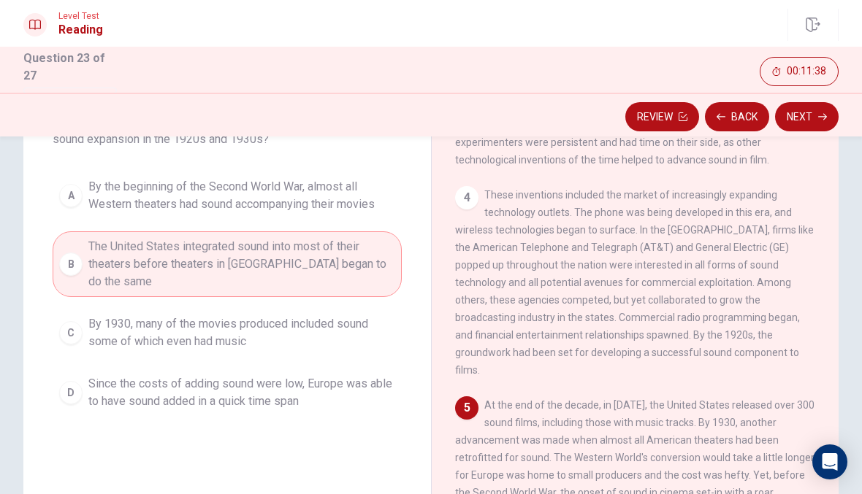
click at [360, 326] on span "By 1930, many of the movies produced included sound some of which even had music" at bounding box center [241, 333] width 307 height 35
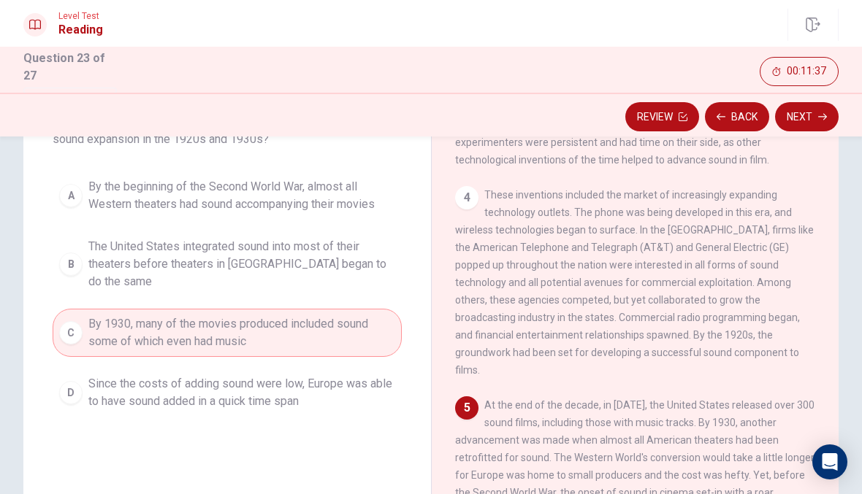
click at [345, 376] on span "Since the costs of adding sound were low, Europe was able to have sound added i…" at bounding box center [241, 392] width 307 height 35
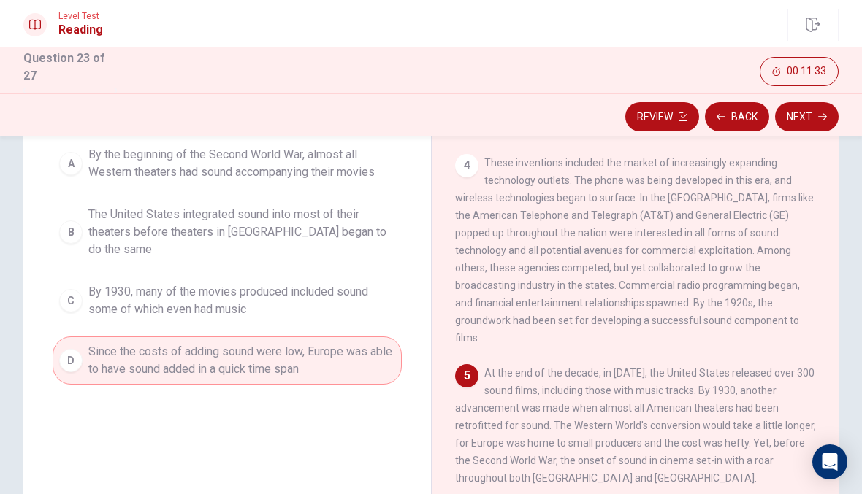
scroll to position [148, 0]
click at [787, 106] on button "Next" at bounding box center [807, 116] width 64 height 29
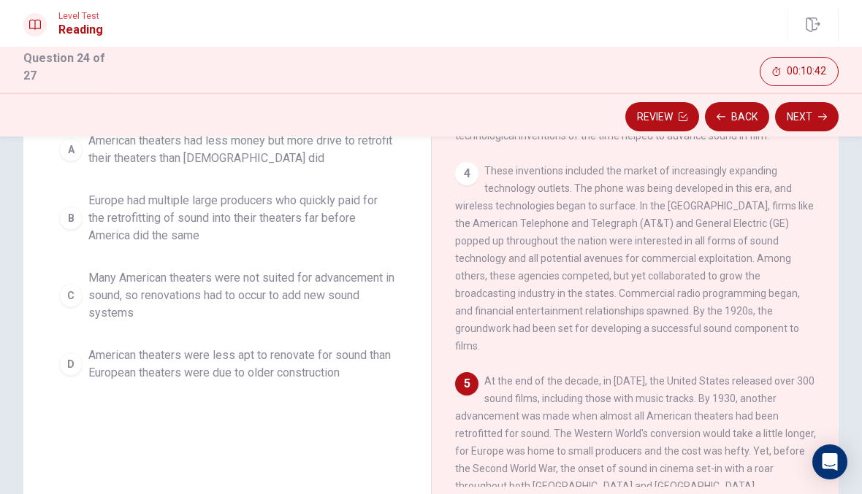
scroll to position [158, 0]
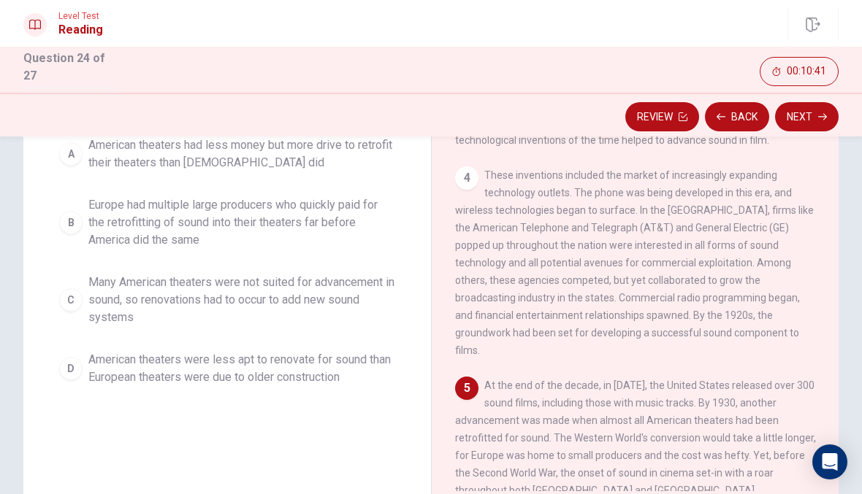
click at [147, 226] on span "Europe had multiple large producers who quickly paid for the retrofitting of so…" at bounding box center [241, 222] width 307 height 53
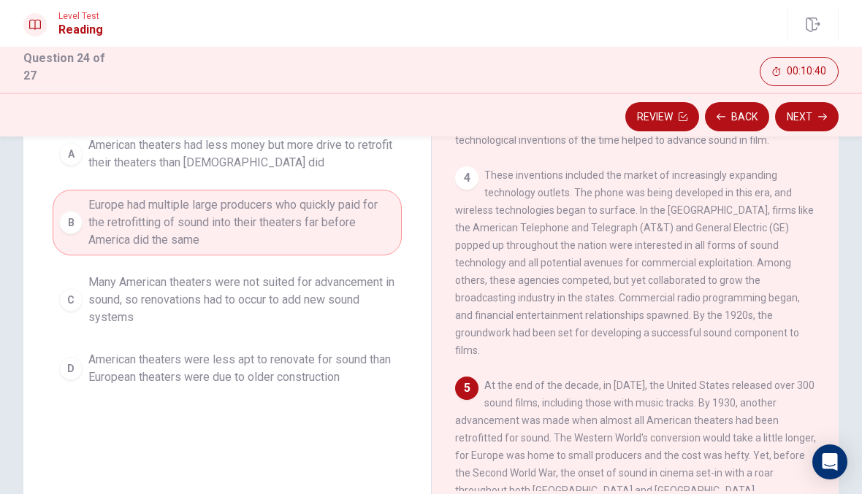
click at [808, 124] on button "Next" at bounding box center [807, 116] width 64 height 29
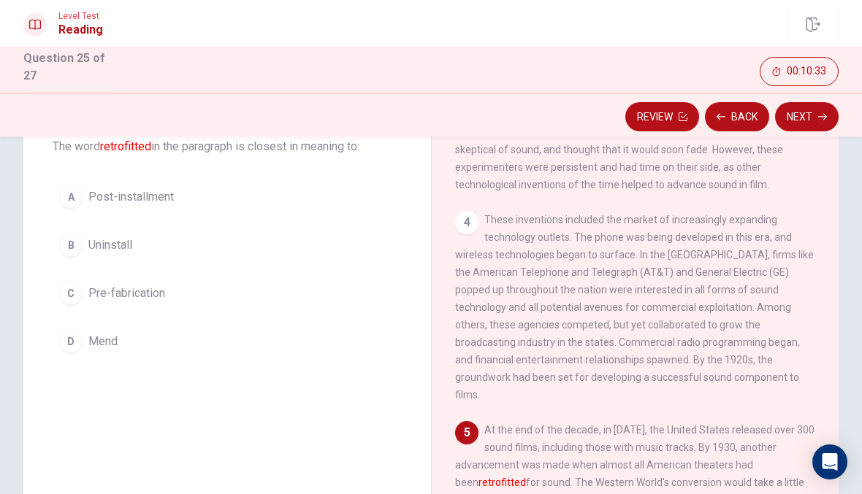
scroll to position [93, 0]
click at [88, 209] on button "A Post-installment" at bounding box center [227, 196] width 349 height 37
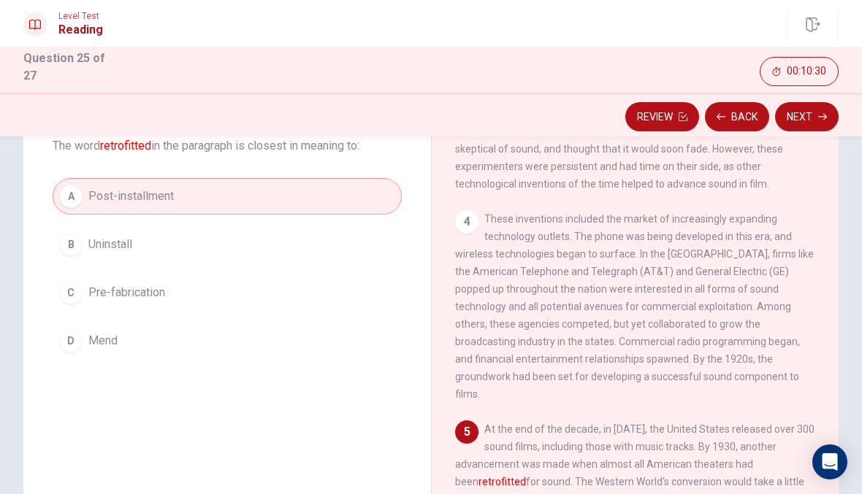
click at [810, 107] on button "Next" at bounding box center [807, 116] width 64 height 29
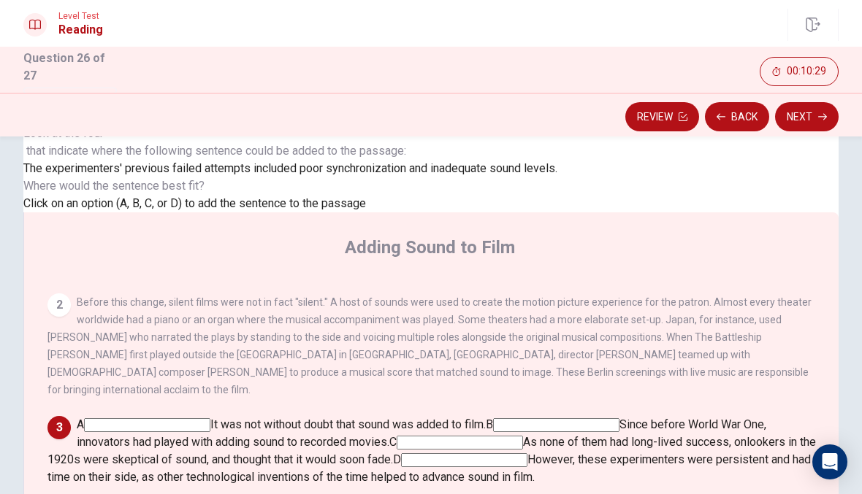
scroll to position [80, 0]
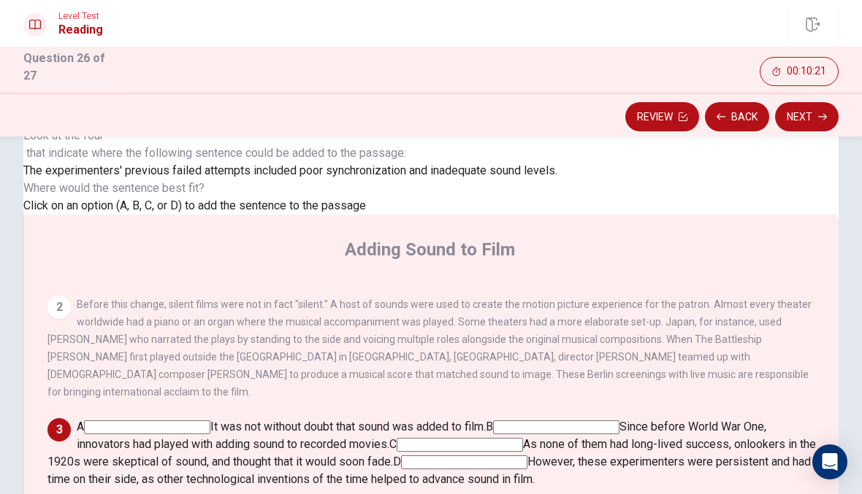
click at [619, 421] on input at bounding box center [556, 428] width 126 height 14
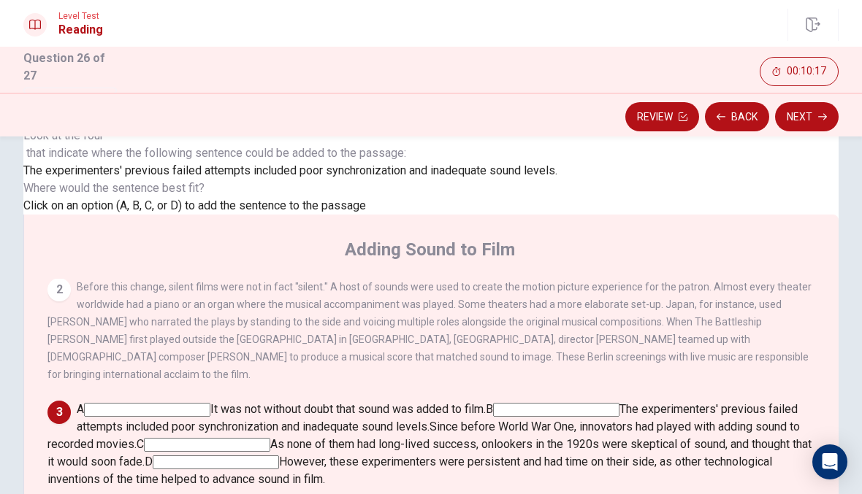
click at [834, 108] on button "Next" at bounding box center [807, 116] width 64 height 29
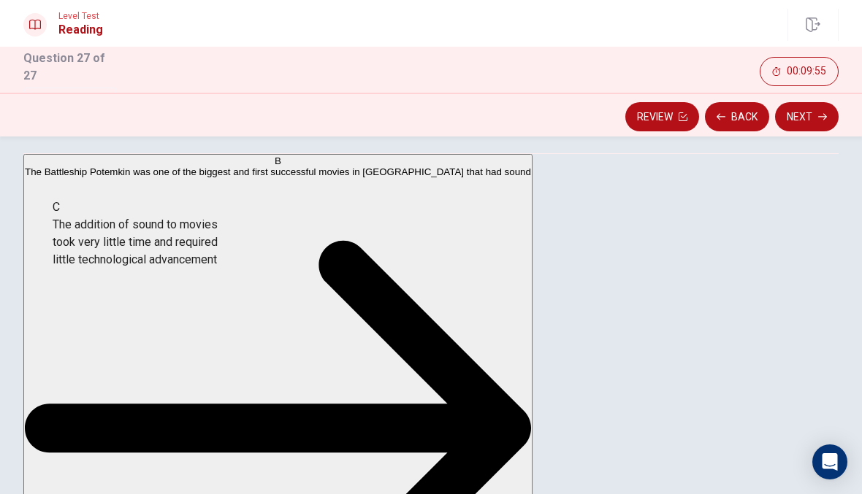
scroll to position [56, 0]
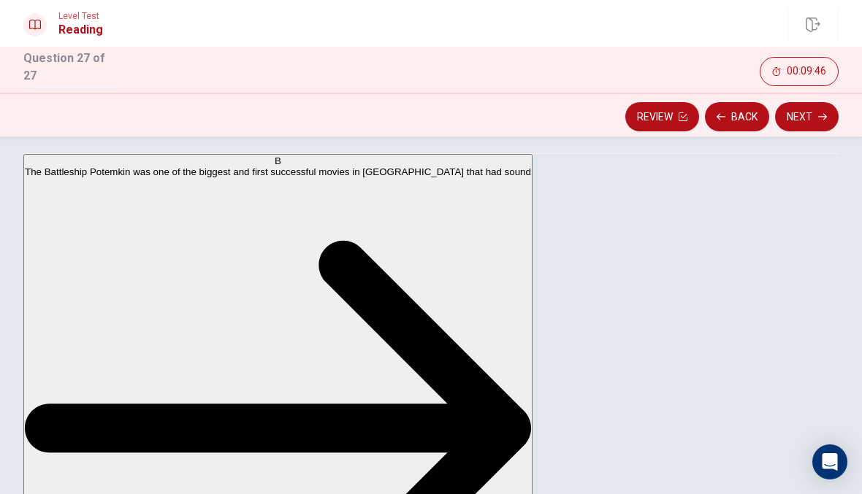
click at [802, 110] on button "Next" at bounding box center [807, 116] width 64 height 29
click at [282, 356] on input "You must click this to continue" at bounding box center [431, 247] width 862 height 494
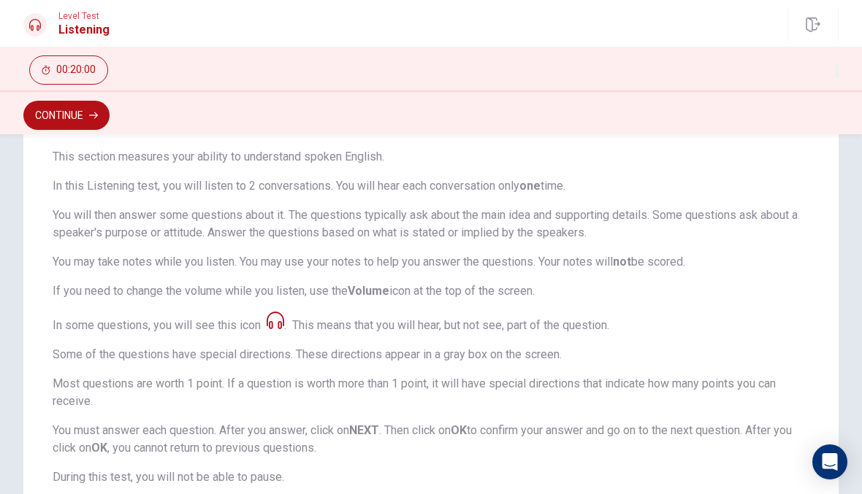
scroll to position [111, 0]
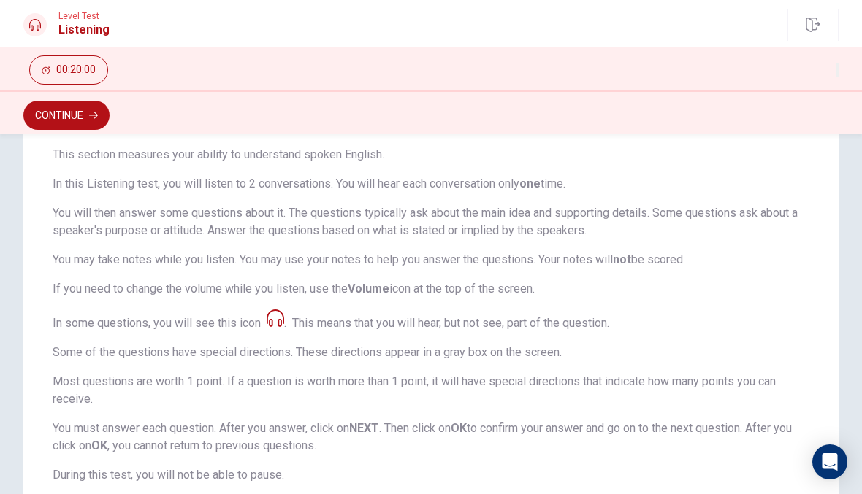
click at [60, 117] on button "Continue" at bounding box center [66, 115] width 86 height 29
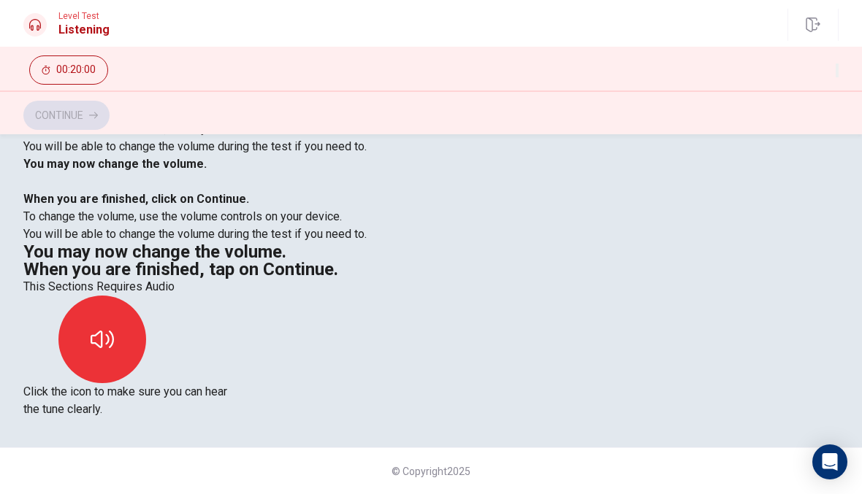
click at [114, 328] on icon "button" at bounding box center [102, 339] width 23 height 23
click at [81, 119] on button "Continue" at bounding box center [66, 115] width 86 height 29
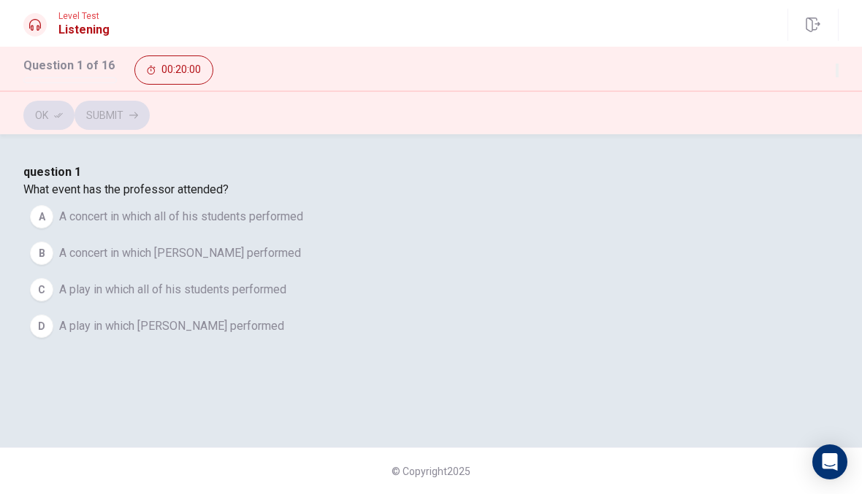
scroll to position [63, 0]
click at [303, 226] on span "A concert in which all of his students performed" at bounding box center [181, 217] width 244 height 18
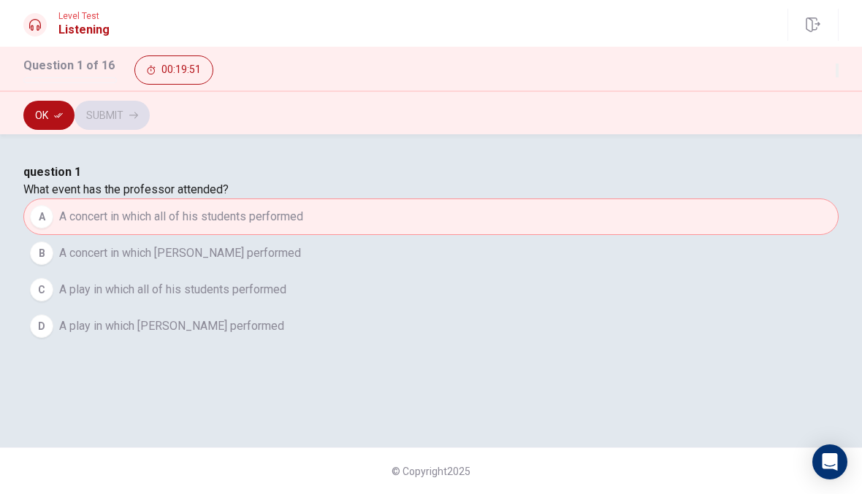
click at [301, 262] on span "A concert in which [PERSON_NAME] performed" at bounding box center [180, 254] width 242 height 18
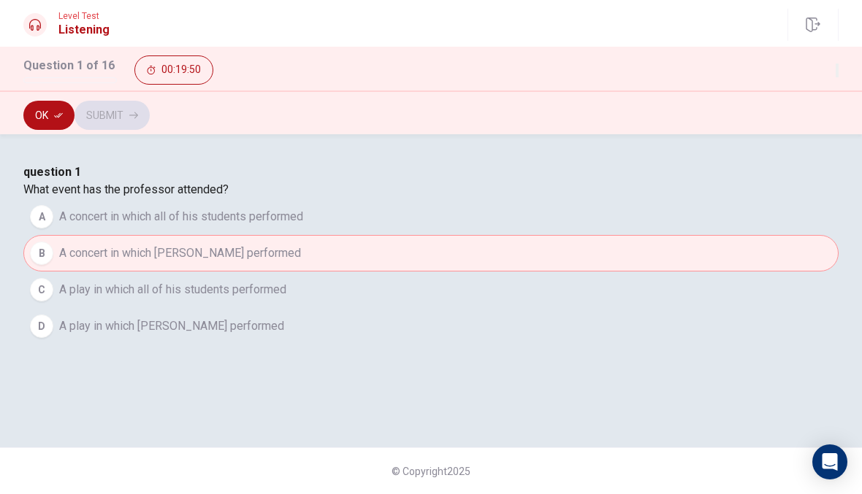
click at [303, 226] on span "A concert in which all of his students performed" at bounding box center [181, 217] width 244 height 18
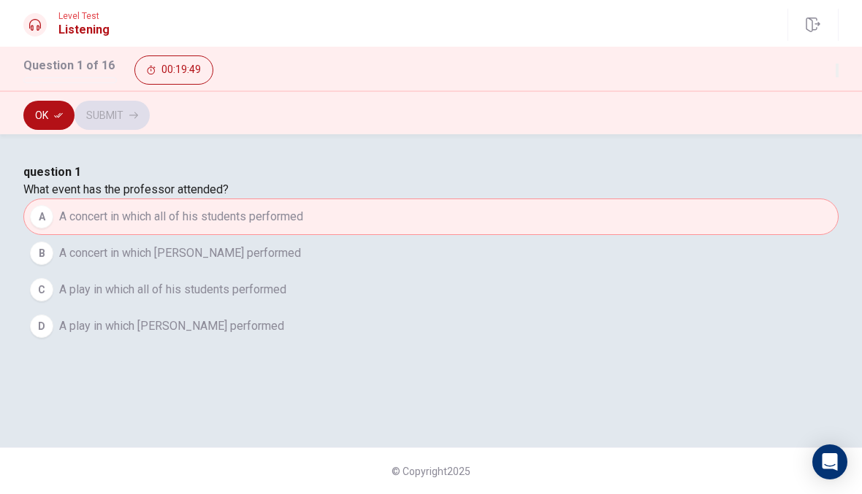
click at [450, 272] on button "B A concert in which [PERSON_NAME] performed" at bounding box center [430, 253] width 815 height 37
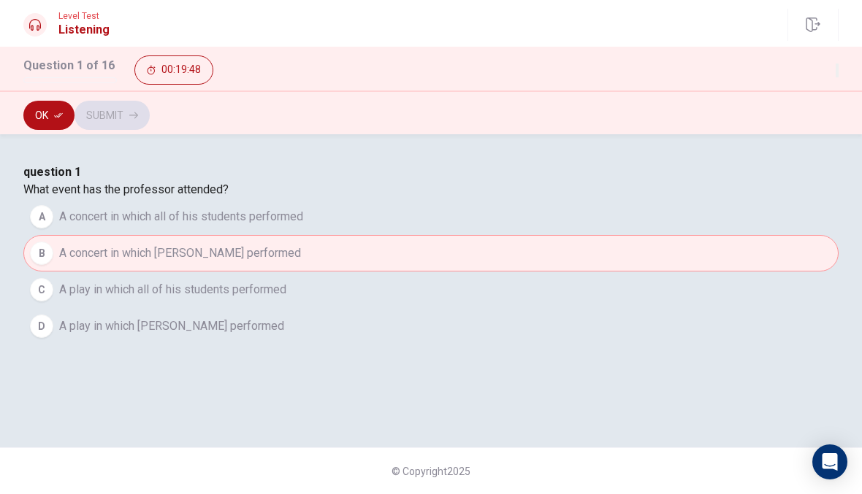
click at [806, 113] on div "Ok Submit" at bounding box center [430, 115] width 815 height 29
click at [51, 125] on button "Ok" at bounding box center [48, 115] width 51 height 29
click at [138, 113] on icon "button" at bounding box center [133, 115] width 9 height 7
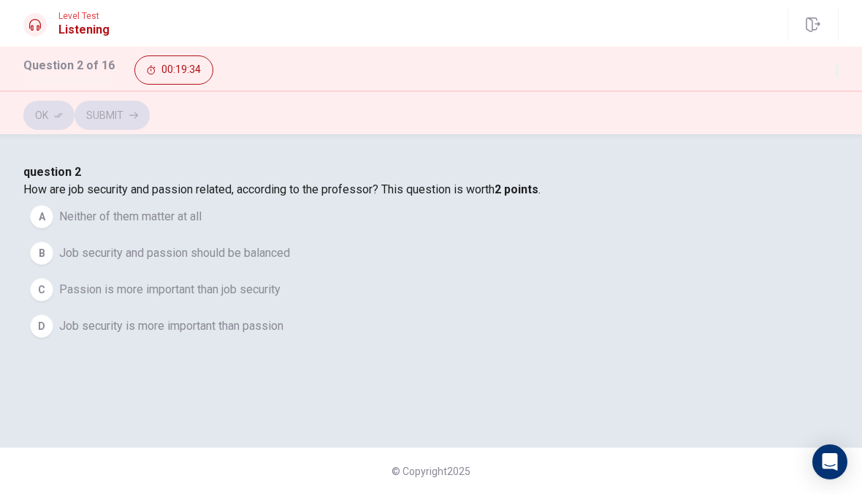
click at [290, 262] on span "Job security and passion should be balanced" at bounding box center [174, 254] width 231 height 18
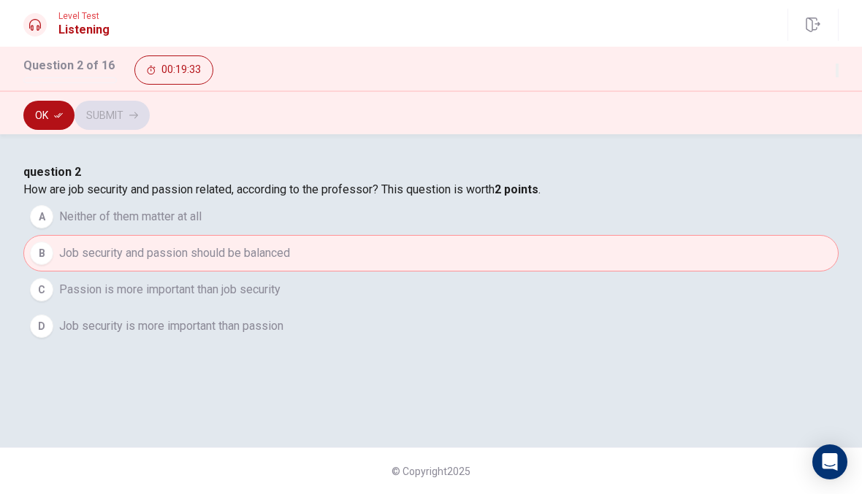
click at [57, 112] on icon "button" at bounding box center [58, 115] width 9 height 9
click at [150, 119] on button "Submit" at bounding box center [111, 115] width 75 height 29
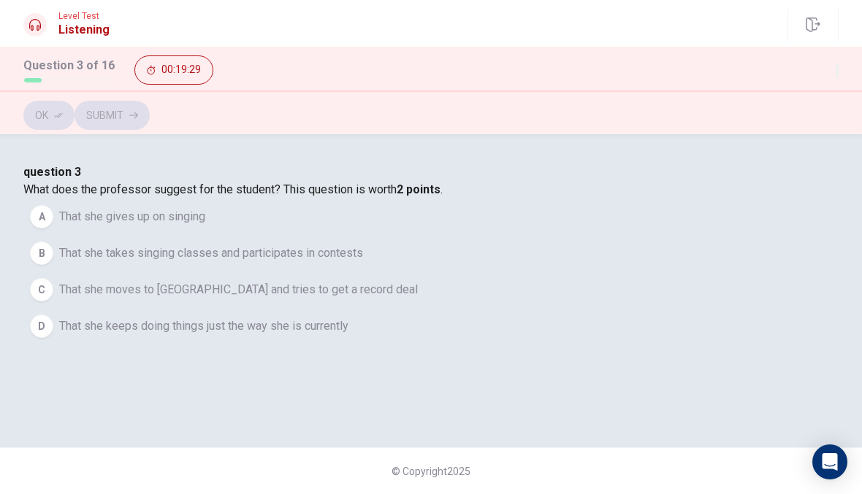
click at [513, 272] on button "B That she takes singing classes and participates in contests" at bounding box center [430, 253] width 815 height 37
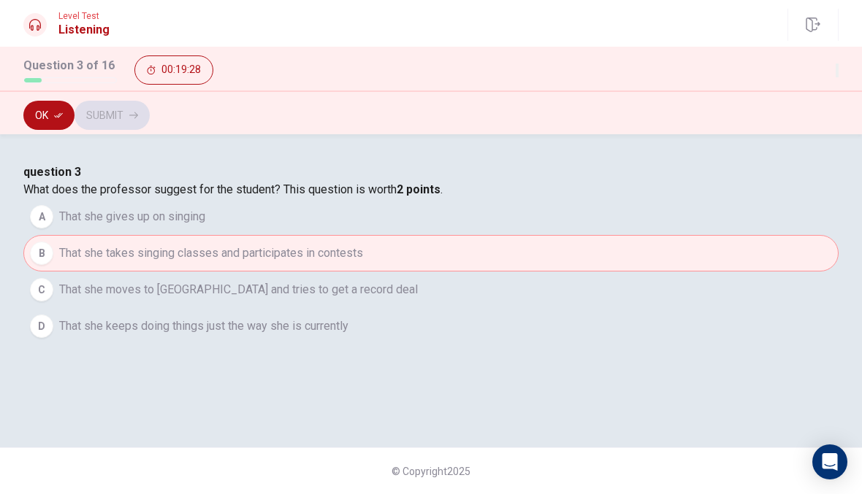
click at [53, 116] on button "Ok" at bounding box center [48, 115] width 51 height 29
click at [150, 124] on button "Submit" at bounding box center [111, 115] width 75 height 29
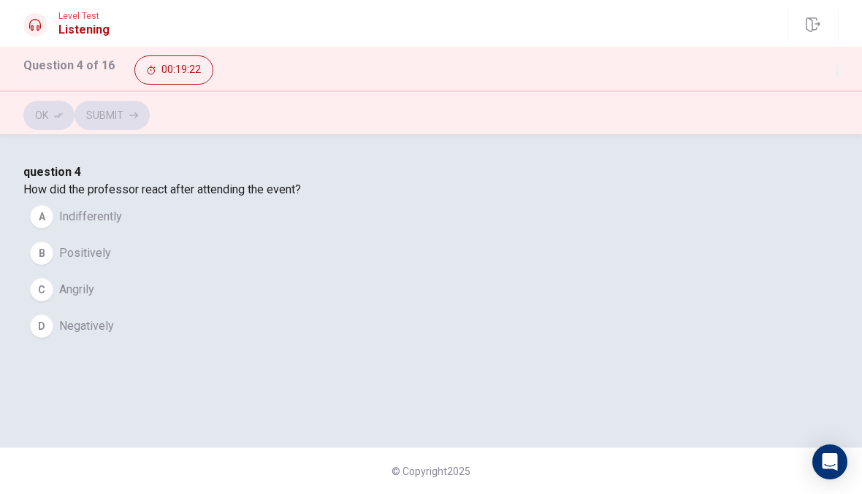
click at [326, 272] on button "B Positively" at bounding box center [430, 253] width 815 height 37
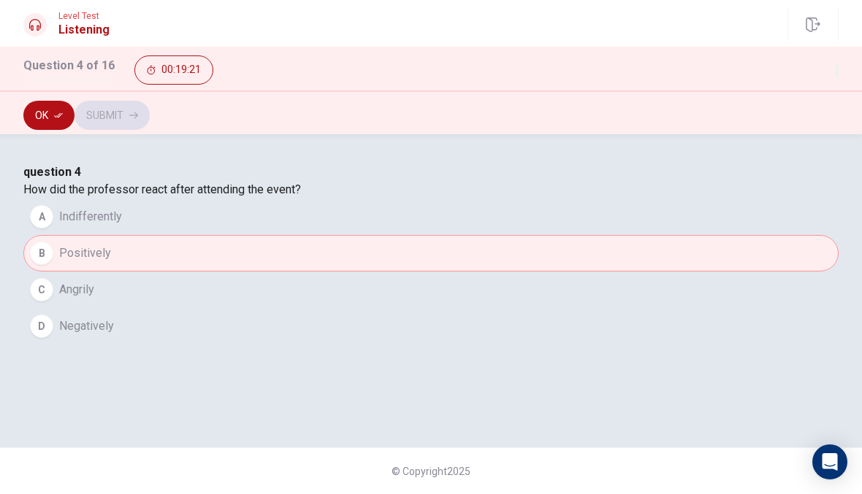
click at [58, 118] on icon "button" at bounding box center [58, 115] width 9 height 9
click at [150, 115] on button "Submit" at bounding box center [111, 115] width 75 height 29
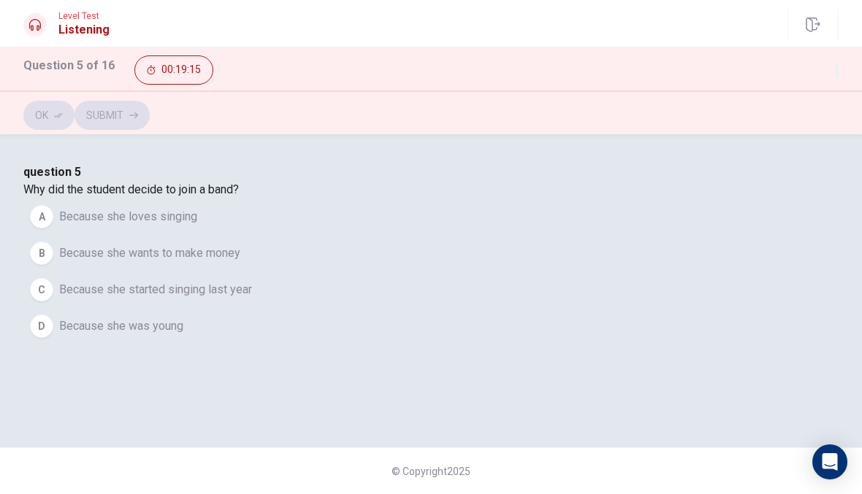
click at [300, 226] on div "question 5 Why did the student decide to join a band? A Because she loves singi…" at bounding box center [430, 254] width 815 height 181
click at [345, 235] on button "A Because she loves singing" at bounding box center [430, 217] width 815 height 37
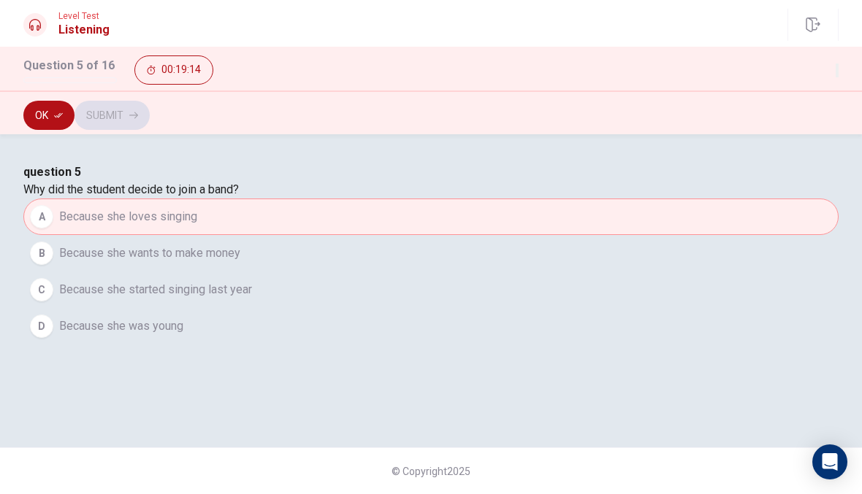
click at [66, 123] on button "Ok" at bounding box center [48, 115] width 51 height 29
click at [150, 123] on button "Submit" at bounding box center [111, 115] width 75 height 29
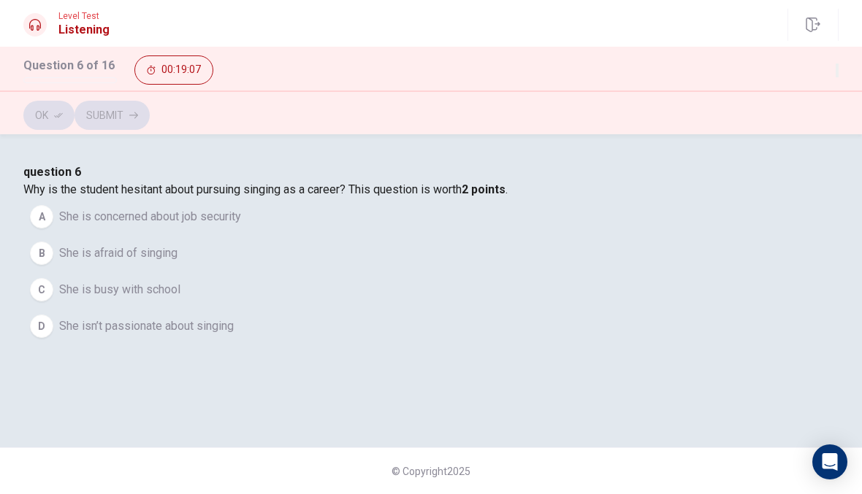
click at [395, 272] on button "B She is afraid of singing" at bounding box center [430, 253] width 815 height 37
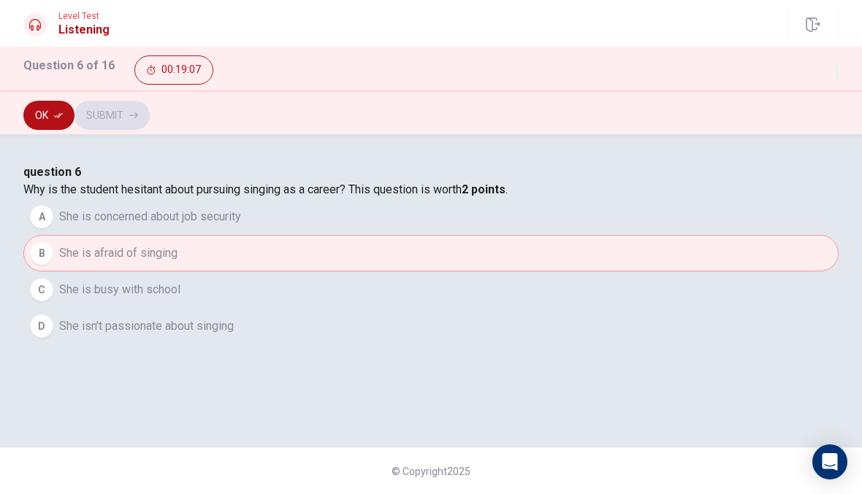
click at [436, 308] on button "C She is busy with school" at bounding box center [430, 290] width 815 height 37
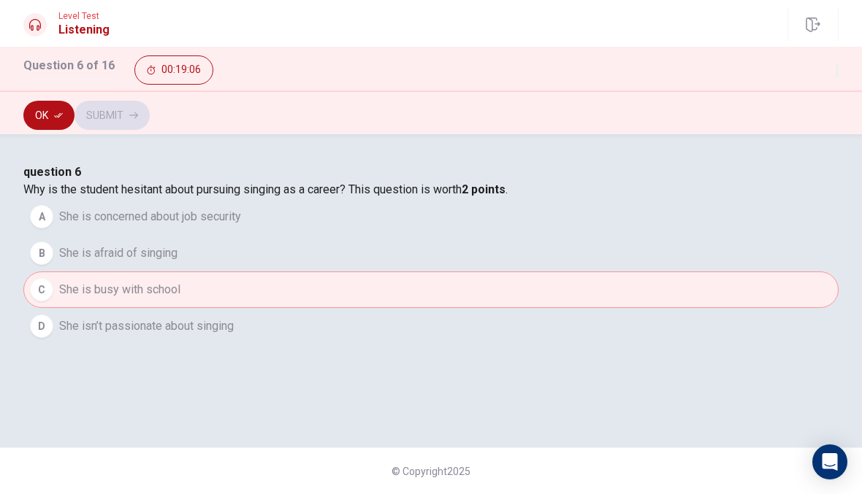
click at [442, 345] on button "D She isn’t passionate about singing" at bounding box center [430, 326] width 815 height 37
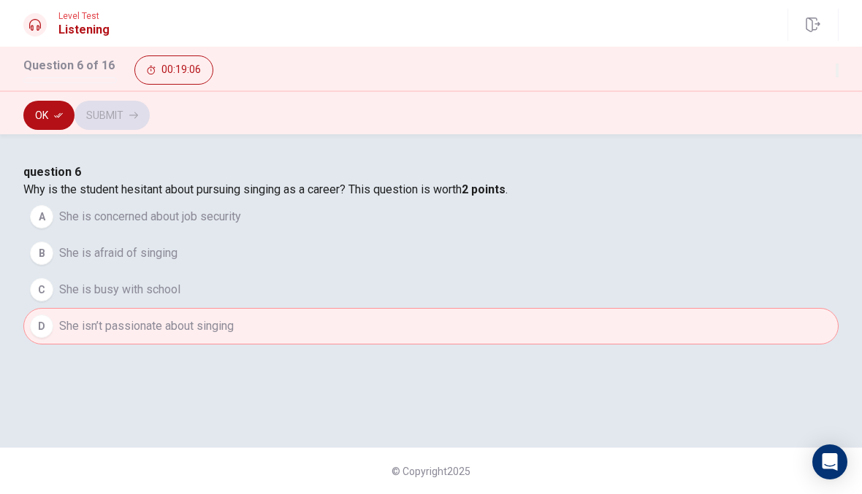
click at [530, 235] on button "A She is concerned about job security" at bounding box center [430, 217] width 815 height 37
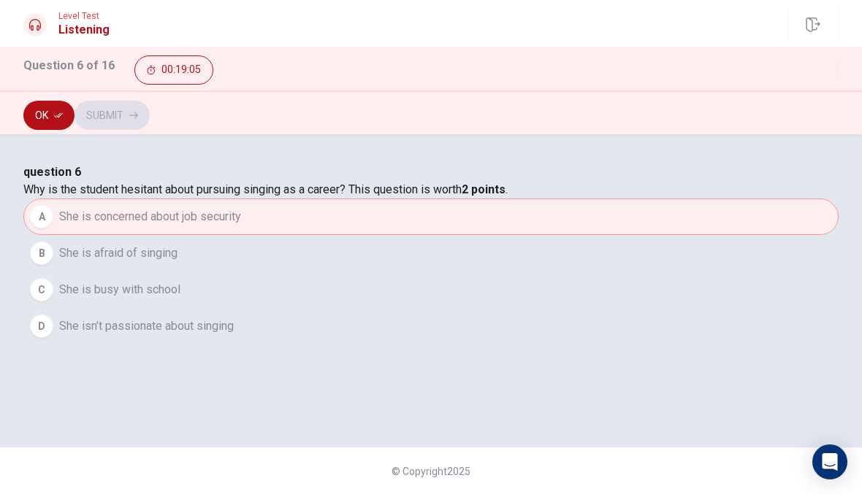
click at [64, 112] on button "Ok" at bounding box center [48, 115] width 51 height 29
click at [150, 127] on button "Submit" at bounding box center [111, 115] width 75 height 29
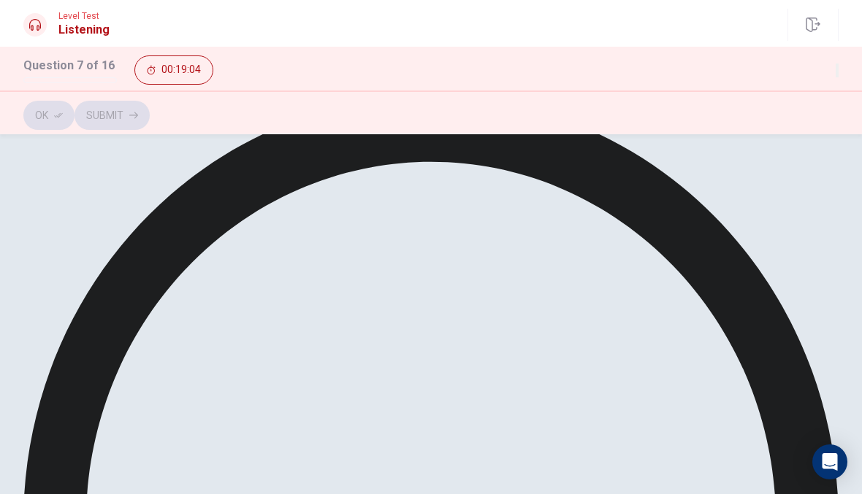
scroll to position [80, 0]
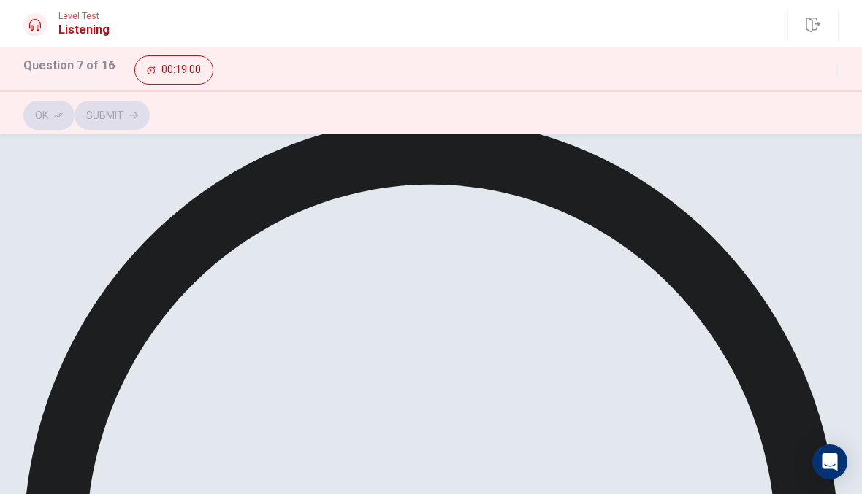
click at [48, 115] on button "Ok" at bounding box center [48, 115] width 51 height 29
click at [150, 121] on button "Submit" at bounding box center [111, 115] width 75 height 29
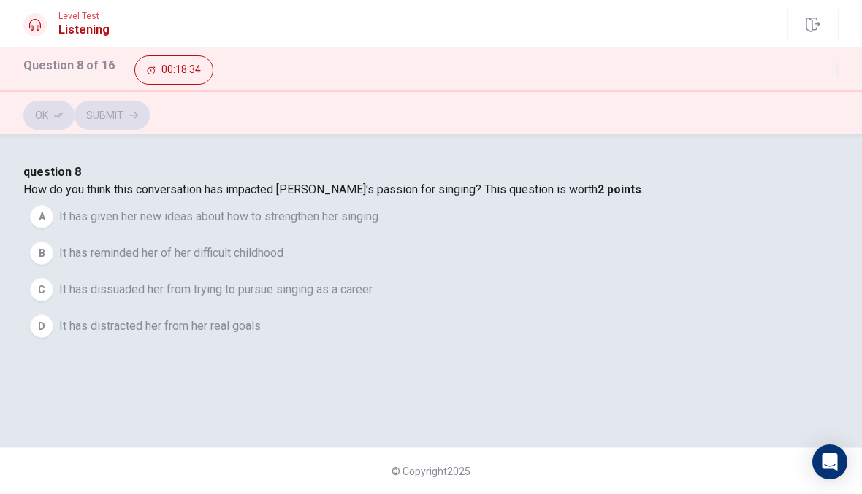
click at [53, 229] on div "A" at bounding box center [41, 216] width 23 height 23
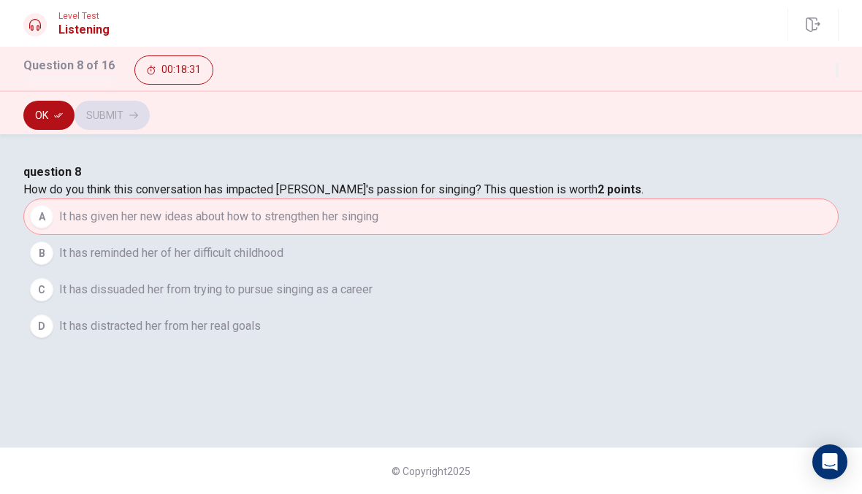
click at [50, 106] on button "Ok" at bounding box center [48, 115] width 51 height 29
click at [150, 128] on button "Submit" at bounding box center [111, 115] width 75 height 29
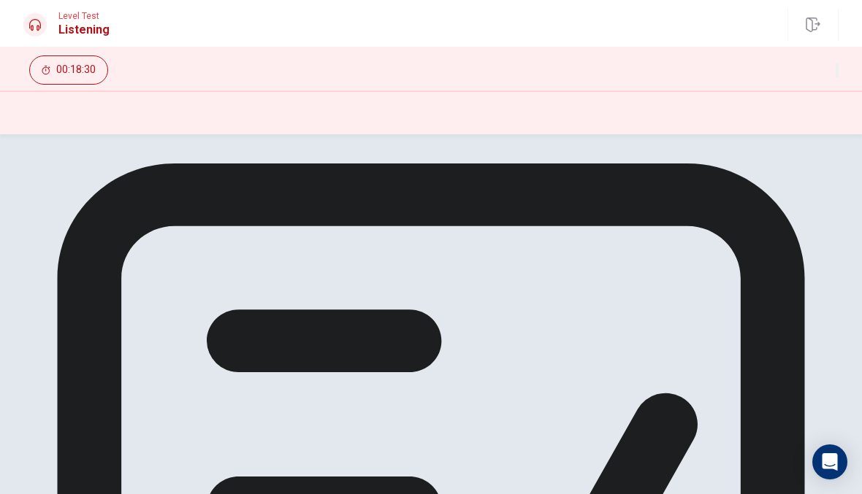
click at [788, 133] on div at bounding box center [431, 113] width 862 height 44
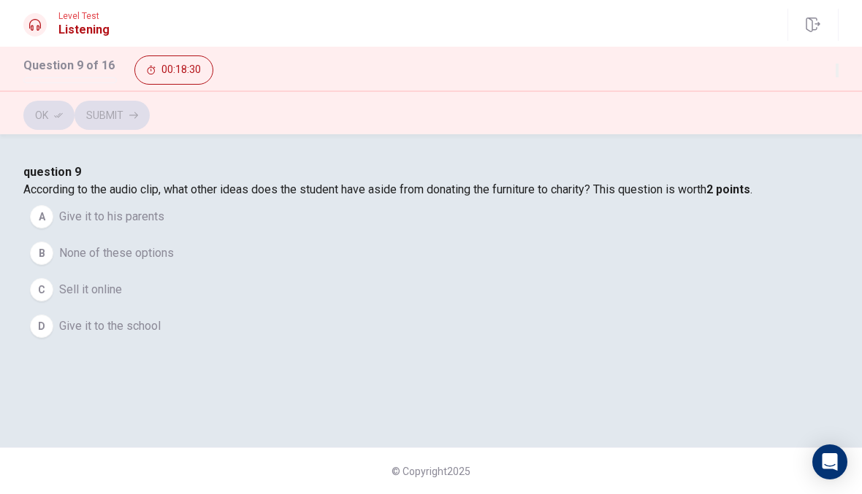
scroll to position [72, 0]
click at [285, 345] on button "D Give it to the school" at bounding box center [430, 326] width 815 height 37
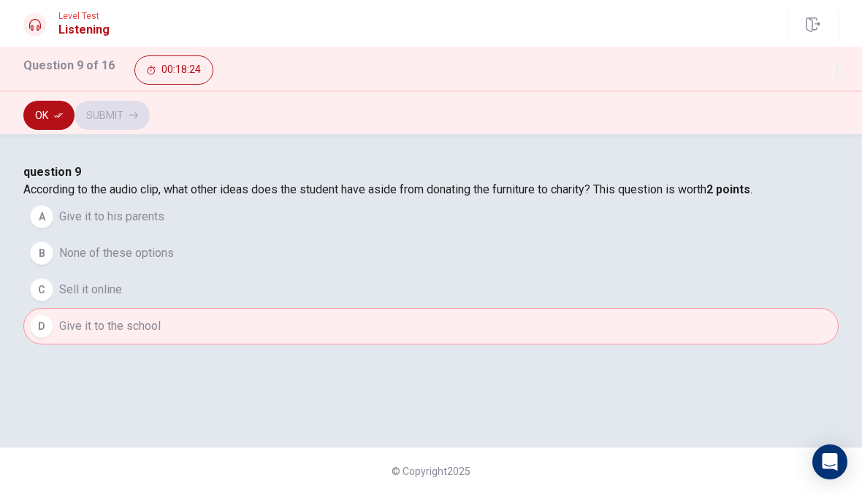
click at [61, 128] on button "Ok" at bounding box center [48, 115] width 51 height 29
click at [815, 93] on div "Ok Submit" at bounding box center [431, 113] width 862 height 44
click at [814, 92] on div "Ok Submit" at bounding box center [431, 113] width 862 height 44
click at [150, 118] on button "Submit" at bounding box center [111, 115] width 75 height 29
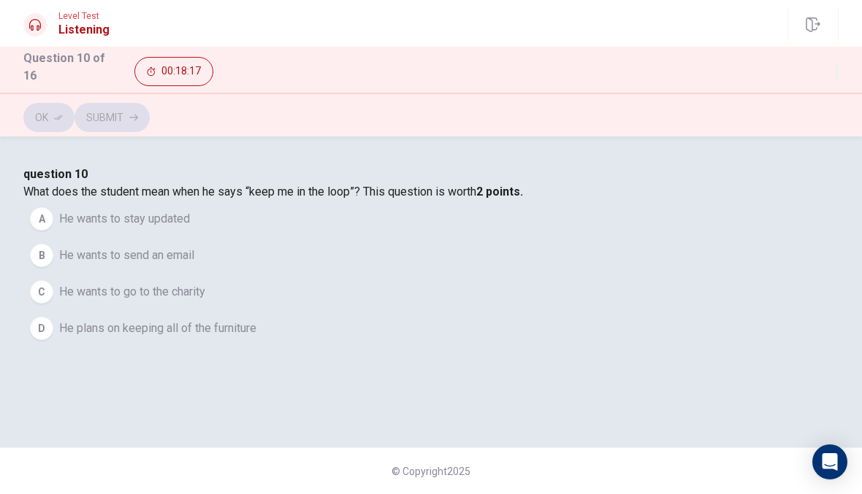
click at [578, 310] on button "C He wants to go to the charity" at bounding box center [430, 292] width 815 height 37
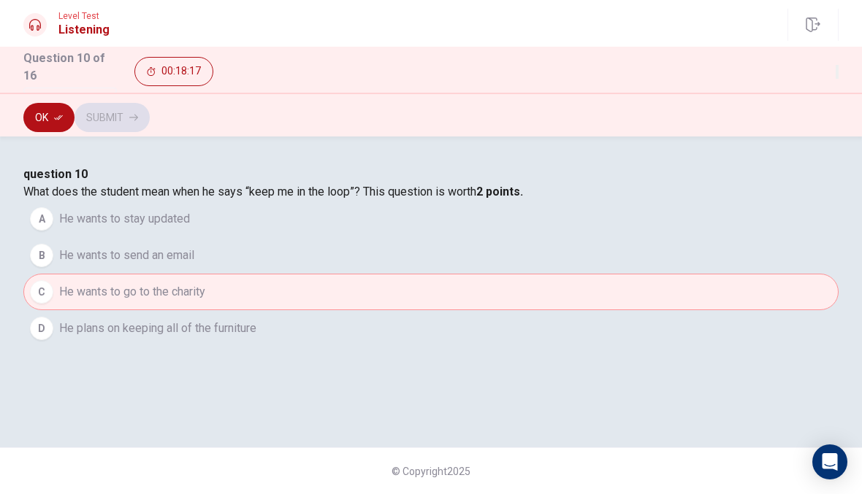
click at [578, 347] on button "D He plans on keeping all of the furniture" at bounding box center [430, 328] width 815 height 37
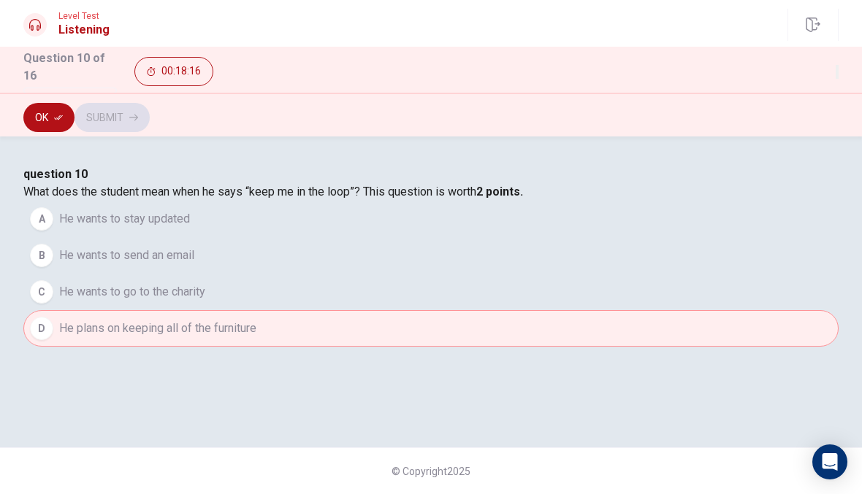
click at [618, 310] on button "C He wants to go to the charity" at bounding box center [430, 292] width 815 height 37
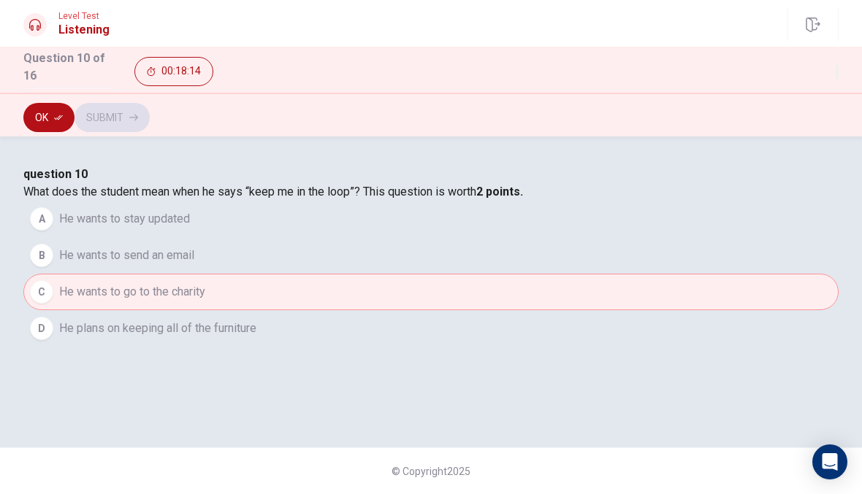
click at [486, 237] on button "A He wants to stay updated" at bounding box center [430, 219] width 815 height 37
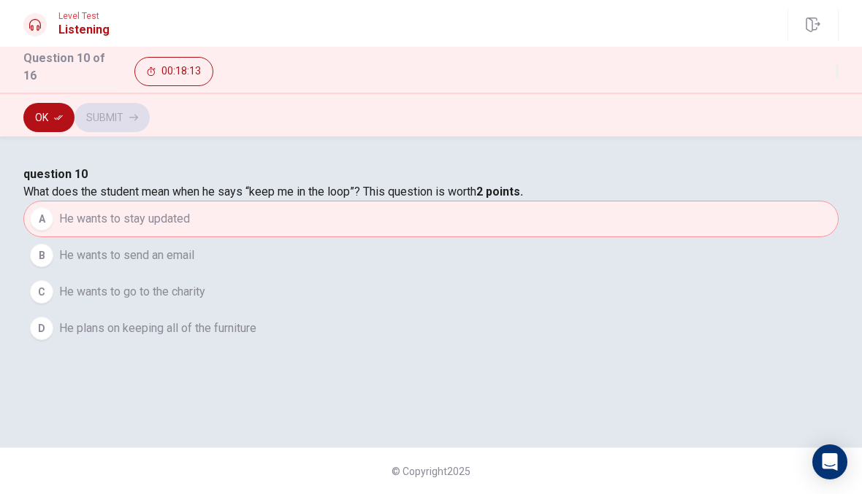
click at [51, 119] on button "Ok" at bounding box center [48, 117] width 51 height 29
click at [150, 105] on button "Submit" at bounding box center [111, 117] width 75 height 29
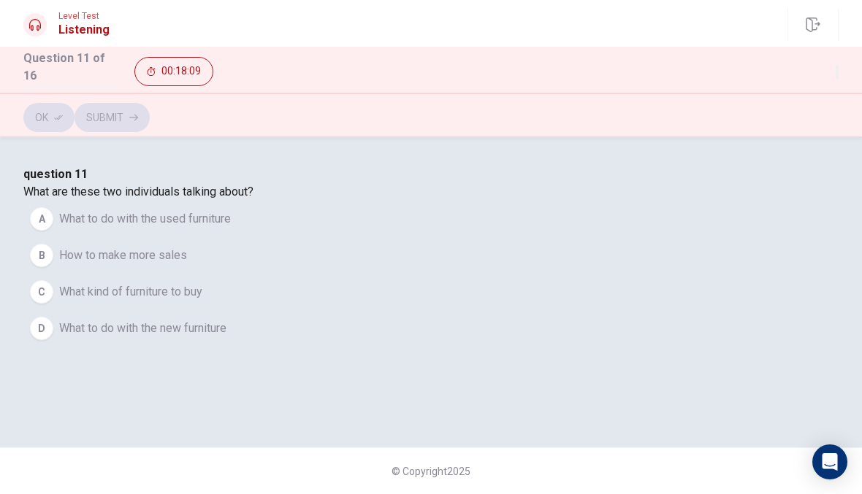
click at [231, 228] on span "What to do with the used furniture" at bounding box center [145, 219] width 172 height 18
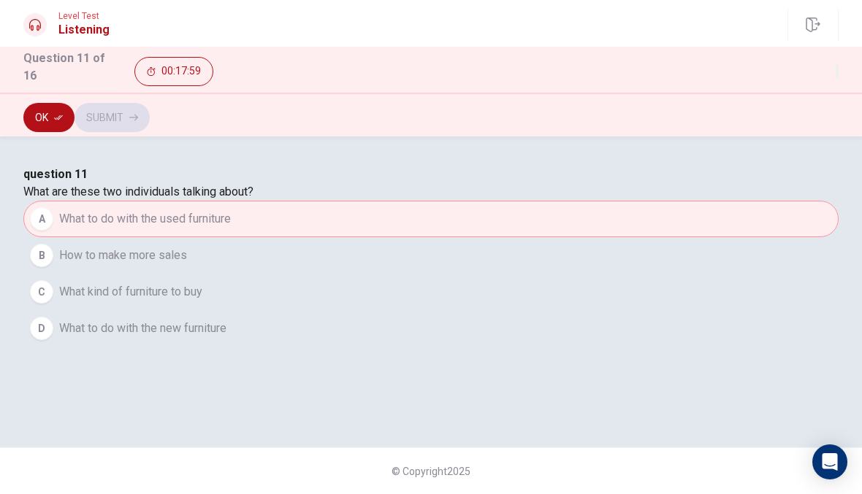
click at [417, 274] on button "B How to make more sales" at bounding box center [430, 255] width 815 height 37
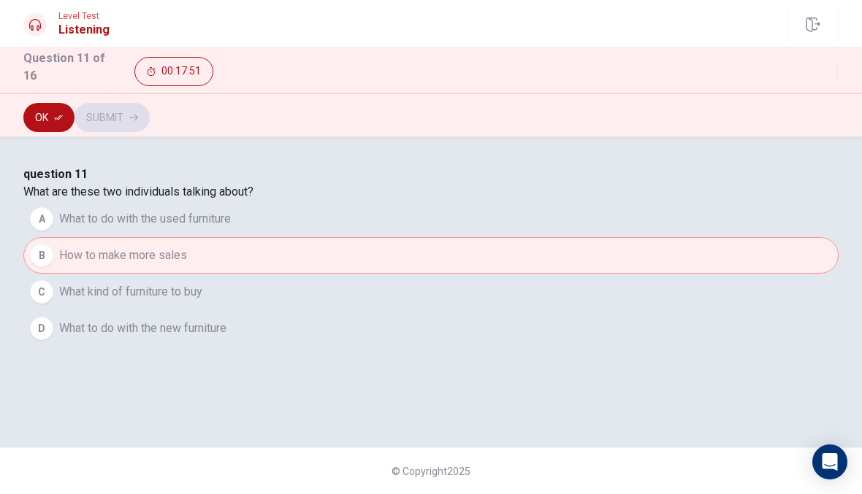
click at [448, 237] on button "A What to do with the used furniture" at bounding box center [430, 219] width 815 height 37
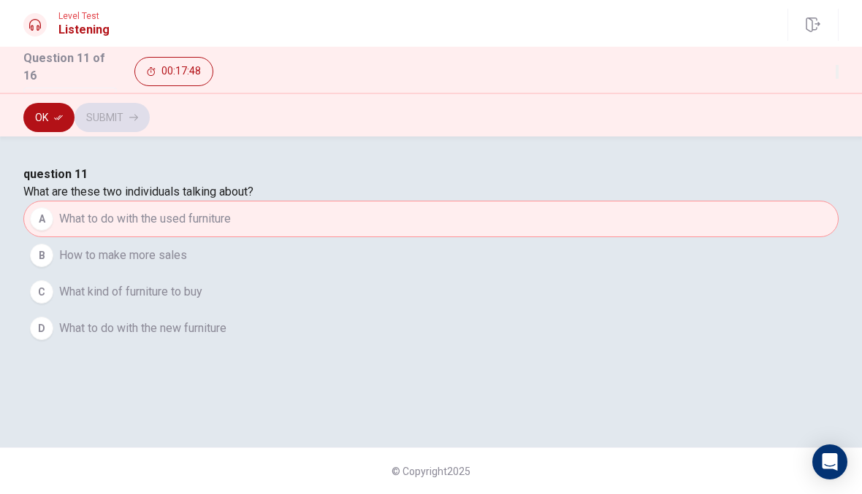
click at [54, 116] on icon "button" at bounding box center [58, 117] width 9 height 9
click at [150, 128] on button "Submit" at bounding box center [111, 117] width 75 height 29
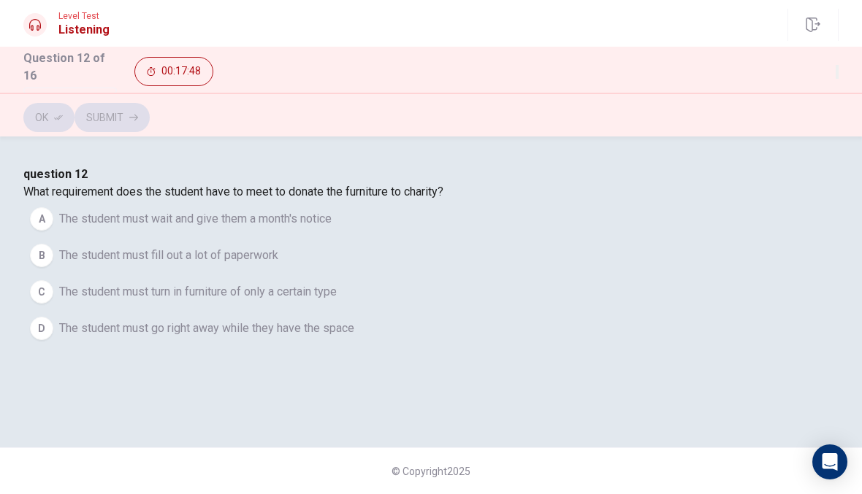
click at [779, 133] on div "Ok Submit" at bounding box center [431, 115] width 862 height 44
click at [259, 234] on button "A The student must wait and give them a month's notice" at bounding box center [430, 219] width 815 height 37
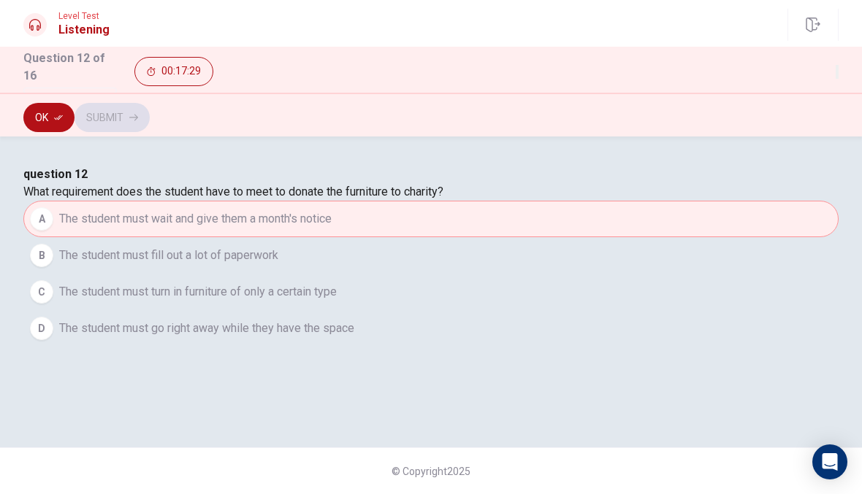
click at [45, 110] on button "Ok" at bounding box center [48, 117] width 51 height 29
click at [150, 119] on button "Submit" at bounding box center [111, 117] width 75 height 29
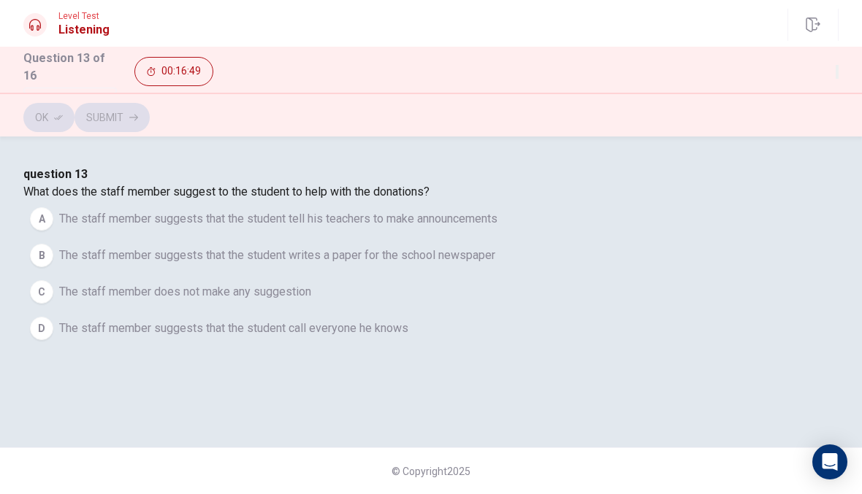
click at [242, 274] on button "B The staff member suggests that the student writes a paper for the school news…" at bounding box center [430, 255] width 815 height 37
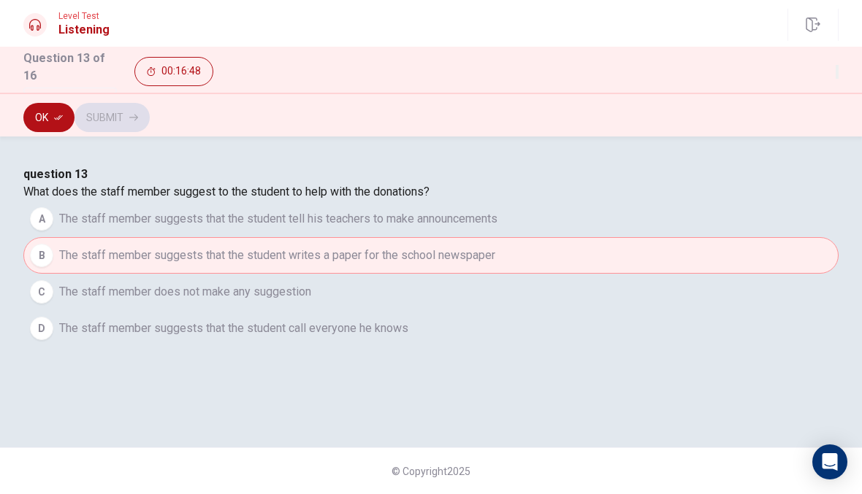
click at [53, 231] on div "A" at bounding box center [41, 218] width 23 height 23
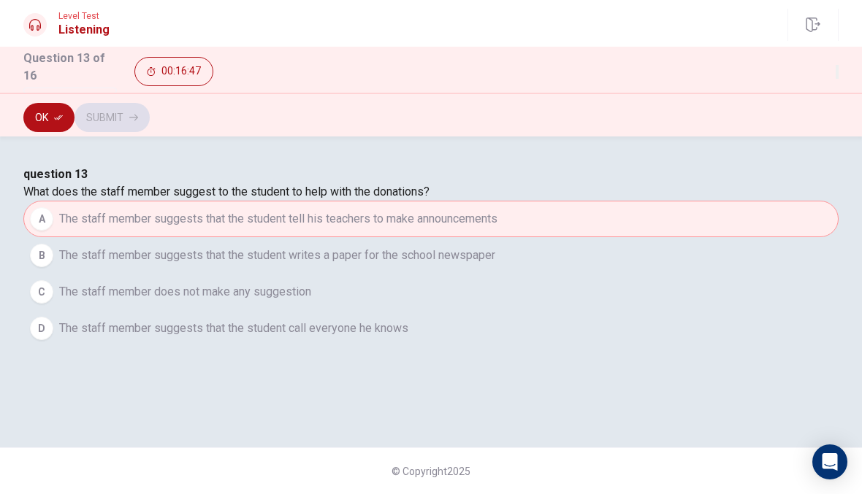
click at [259, 264] on span "The staff member suggests that the student writes a paper for the school newspa…" at bounding box center [277, 256] width 436 height 18
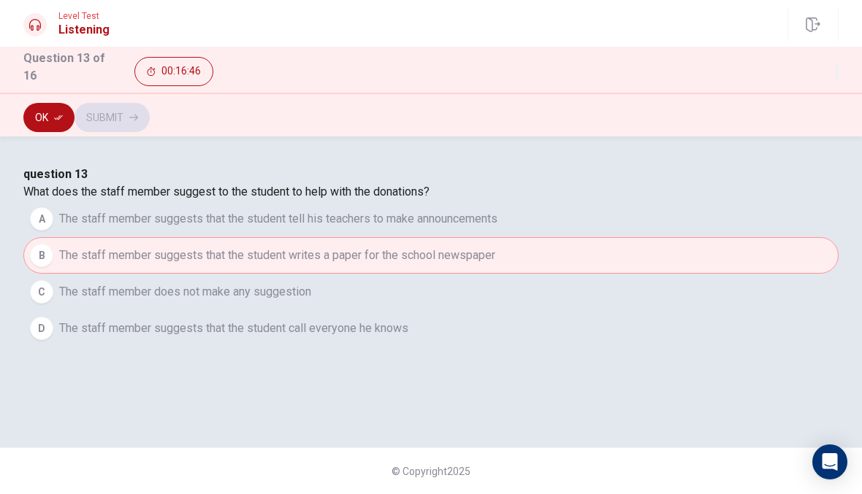
click at [49, 119] on button "Ok" at bounding box center [48, 117] width 51 height 29
click at [150, 115] on button "Submit" at bounding box center [111, 117] width 75 height 29
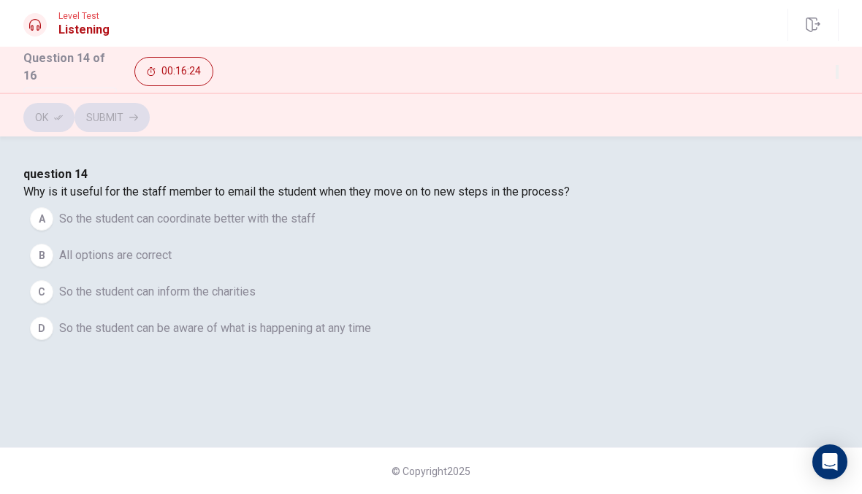
click at [252, 228] on span "So the student can coordinate better with the staff" at bounding box center [187, 219] width 256 height 18
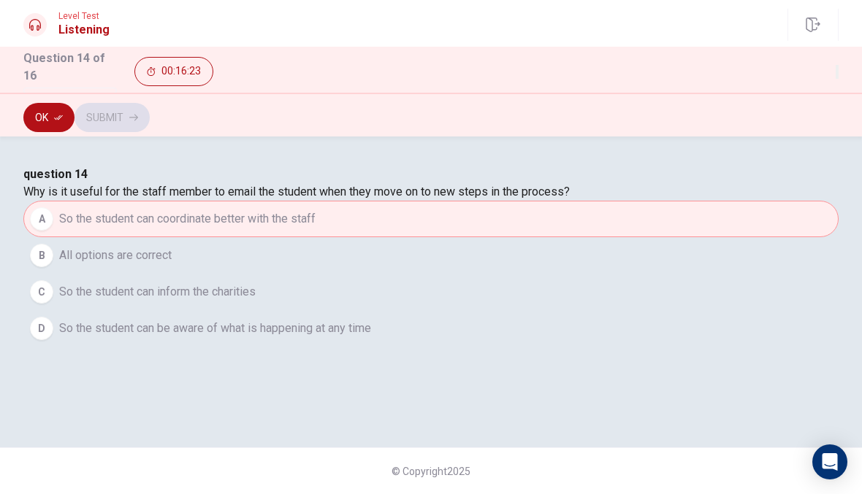
click at [47, 85] on div "Question 14 of 16 00:16:23" at bounding box center [431, 70] width 862 height 46
click at [261, 274] on button "B All options are correct" at bounding box center [430, 255] width 815 height 37
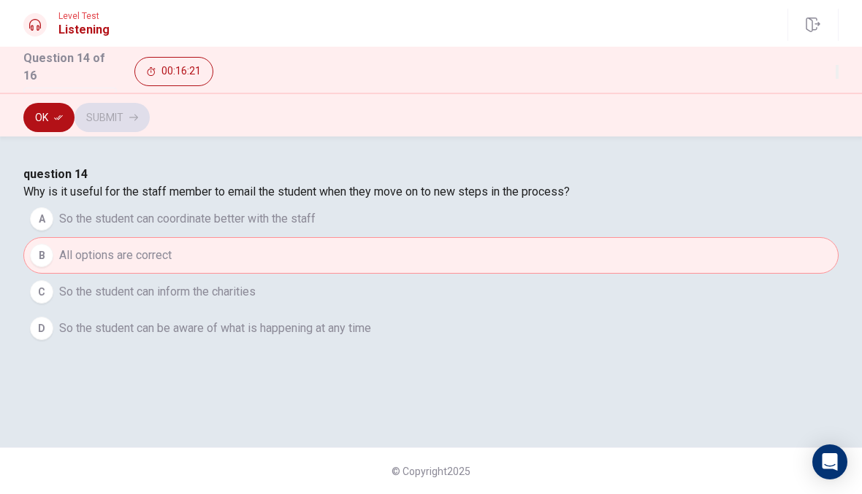
click at [45, 113] on button "Ok" at bounding box center [48, 117] width 51 height 29
click at [150, 121] on button "Submit" at bounding box center [111, 117] width 75 height 29
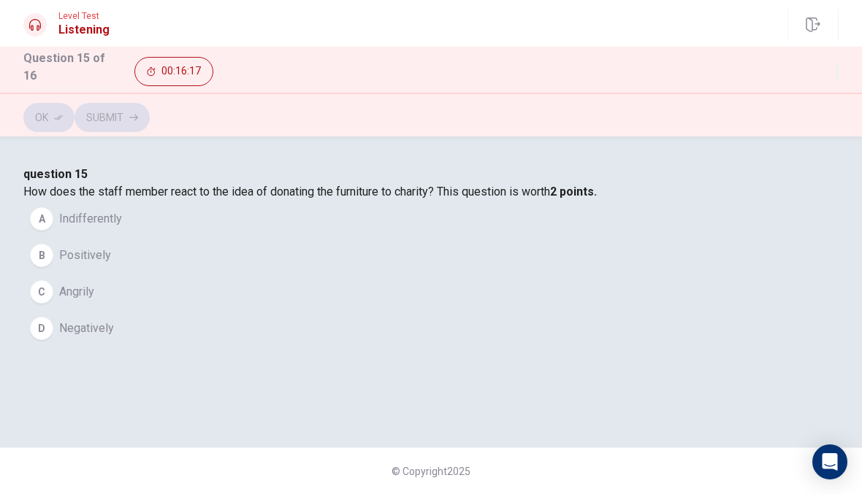
click at [122, 228] on span "Indifferently" at bounding box center [90, 219] width 63 height 18
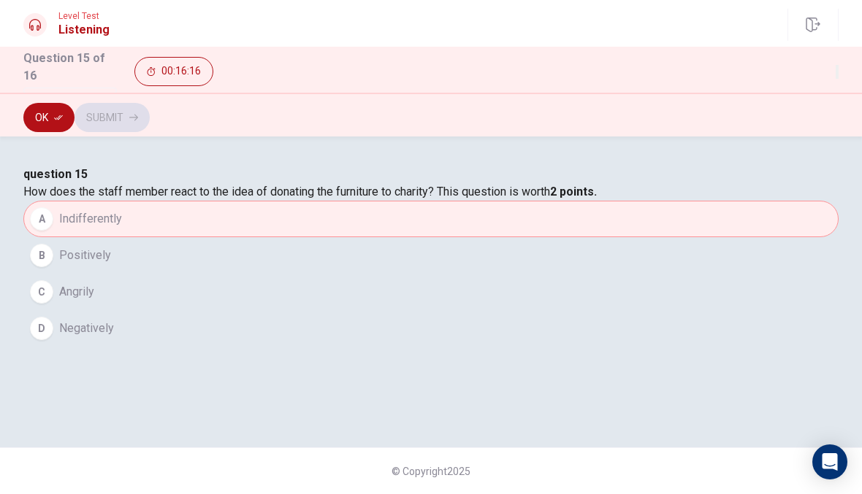
click at [50, 120] on button "Ok" at bounding box center [48, 117] width 51 height 29
click at [150, 103] on button "Submit" at bounding box center [111, 117] width 75 height 29
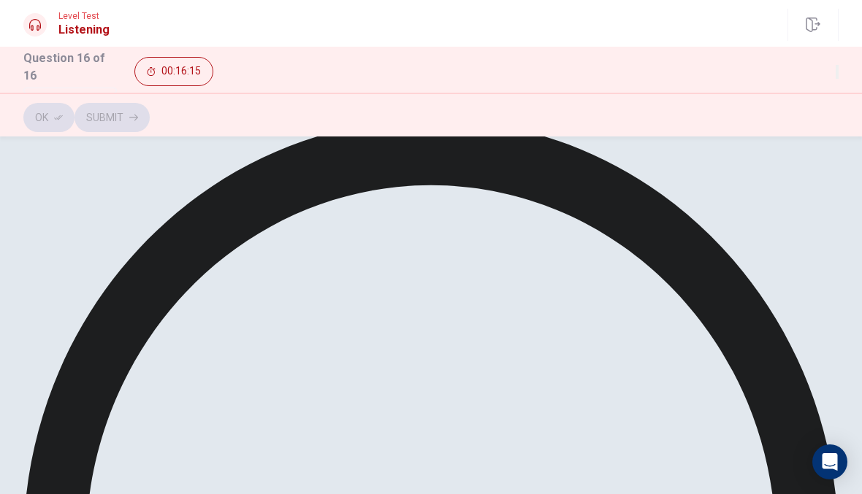
scroll to position [94, 0]
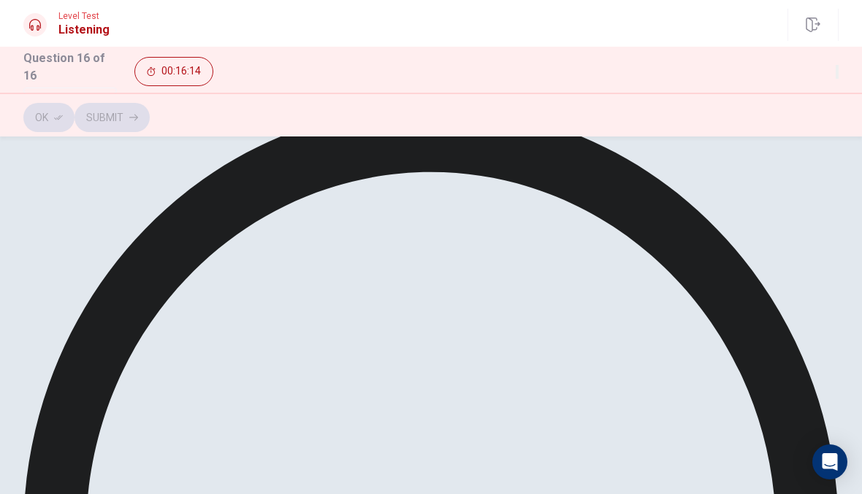
click at [43, 117] on button "Ok" at bounding box center [48, 117] width 51 height 29
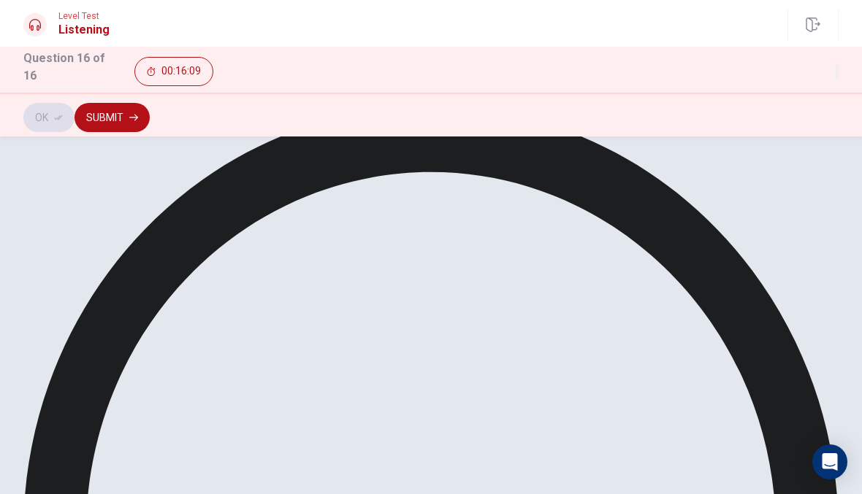
click at [150, 124] on button "Submit" at bounding box center [111, 117] width 75 height 29
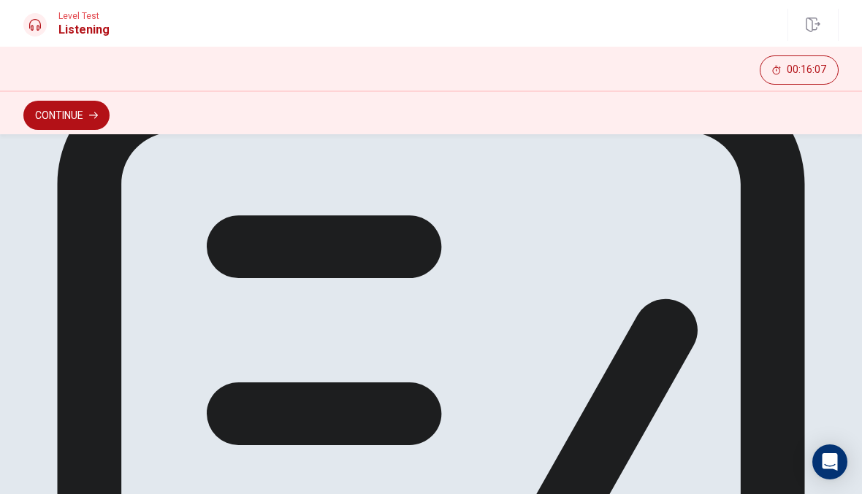
click at [46, 101] on button "Continue" at bounding box center [66, 115] width 86 height 29
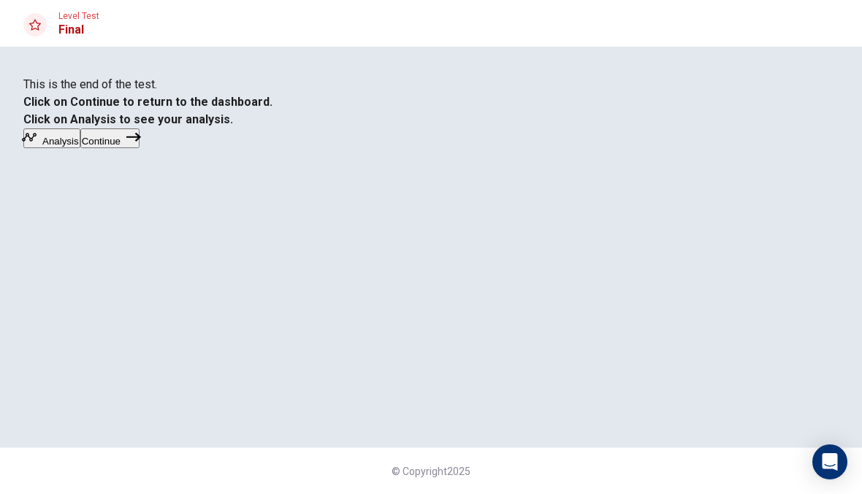
click at [139, 148] on button "Continue" at bounding box center [109, 139] width 59 height 20
